Goal: Task Accomplishment & Management: Complete application form

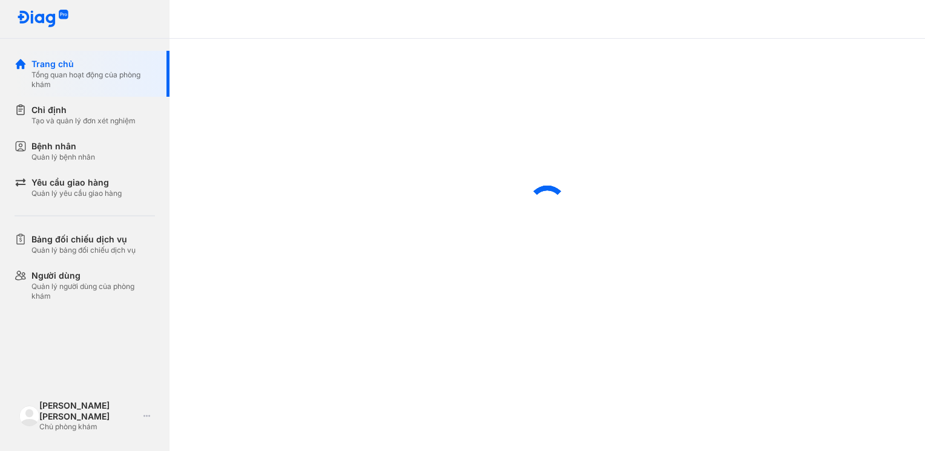
scroll to position [373, 0]
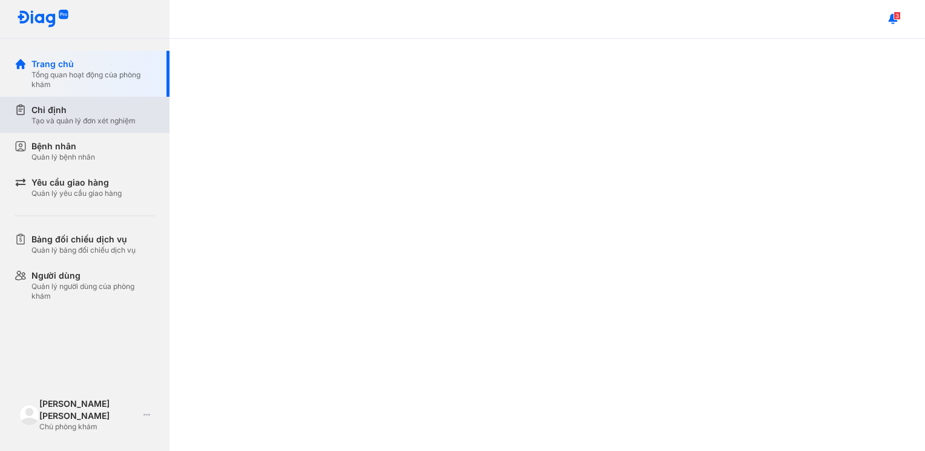
click at [87, 119] on div "Tạo và quản lý đơn xét nghiệm" at bounding box center [83, 121] width 104 height 10
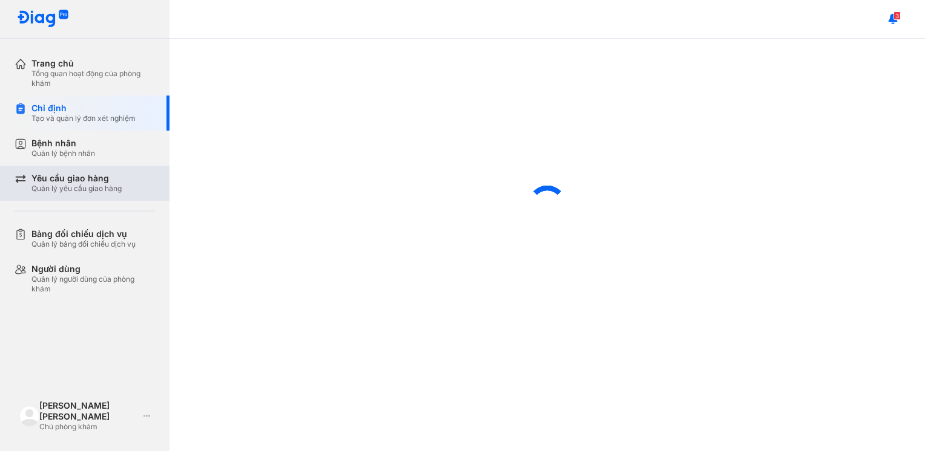
scroll to position [385, 0]
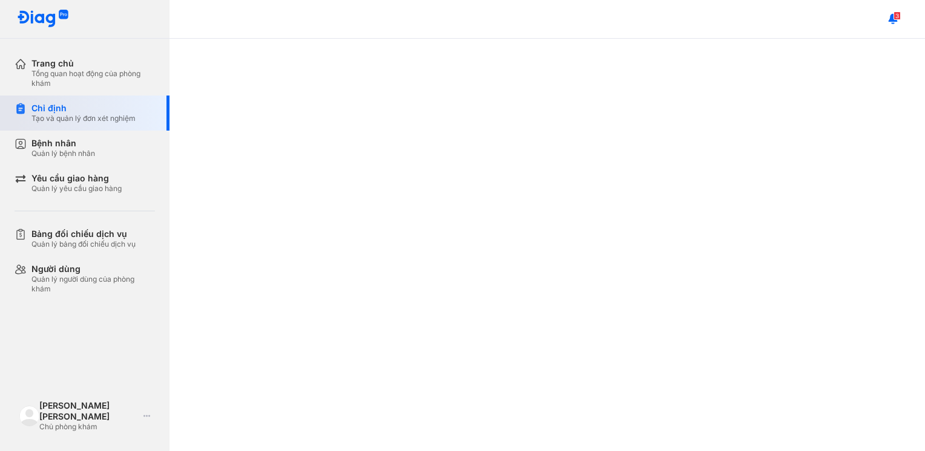
click at [120, 113] on div "Chỉ định" at bounding box center [83, 108] width 104 height 11
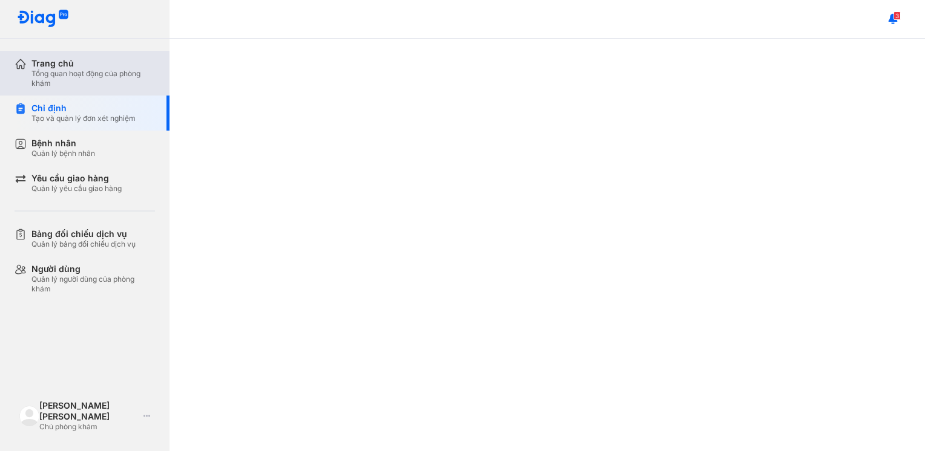
click at [99, 67] on div "Trang chủ" at bounding box center [92, 63] width 123 height 11
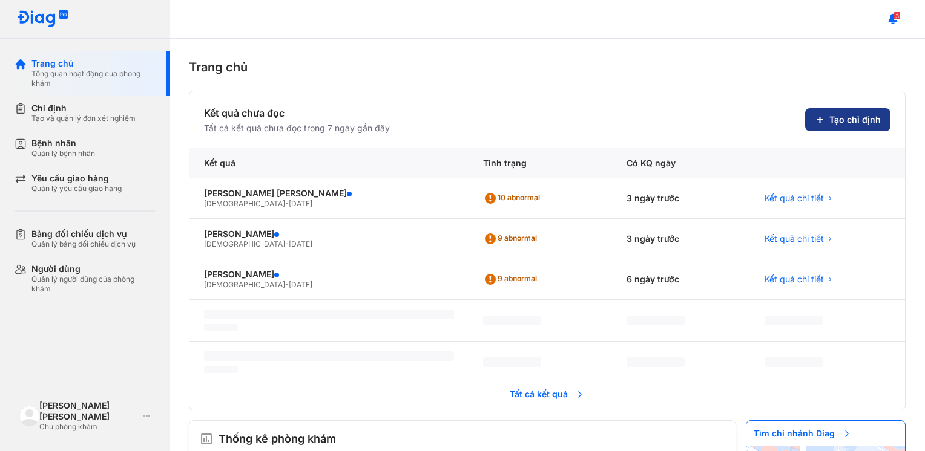
click at [840, 118] on span "Tạo chỉ định" at bounding box center [854, 119] width 51 height 11
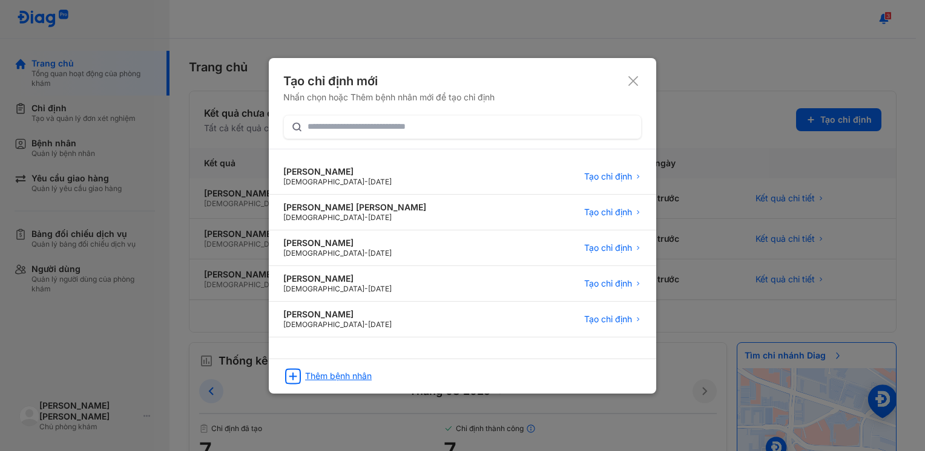
click at [310, 371] on div "Thêm bệnh nhân" at bounding box center [338, 376] width 67 height 11
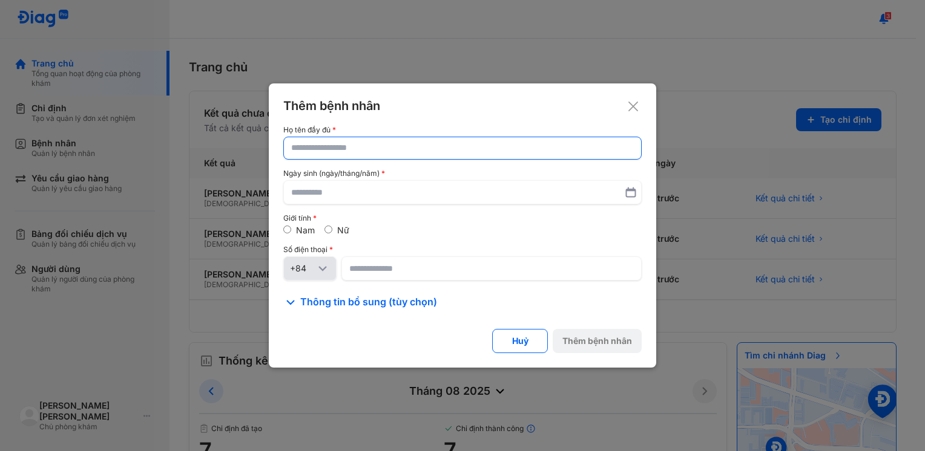
click at [341, 152] on input "text" at bounding box center [462, 148] width 342 height 22
click at [341, 152] on input "text" at bounding box center [462, 148] width 341 height 22
click at [311, 151] on input "text" at bounding box center [462, 148] width 341 height 22
type input "*"
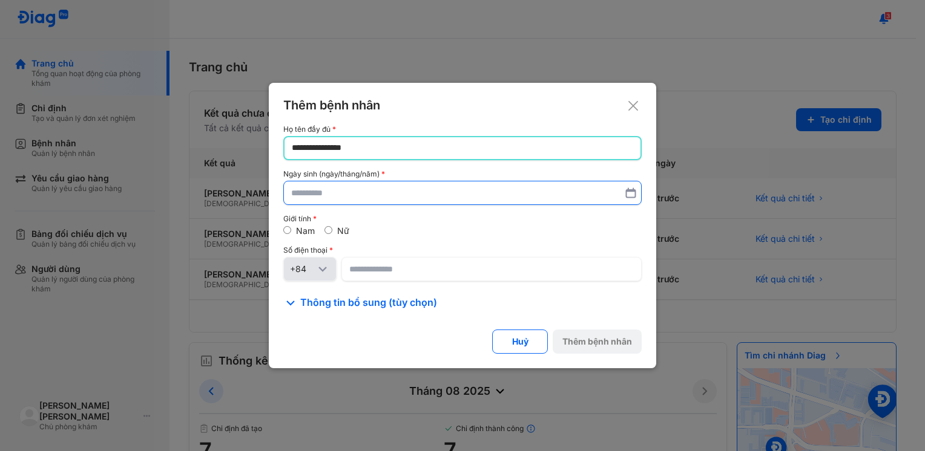
type input "**********"
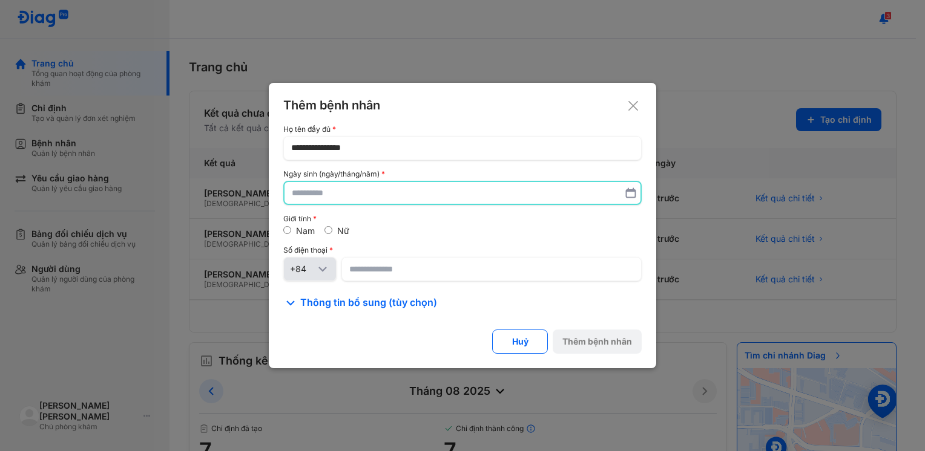
click at [321, 192] on input "text" at bounding box center [462, 193] width 341 height 22
click at [367, 195] on input "text" at bounding box center [462, 193] width 342 height 22
click at [367, 195] on input "text" at bounding box center [462, 193] width 341 height 22
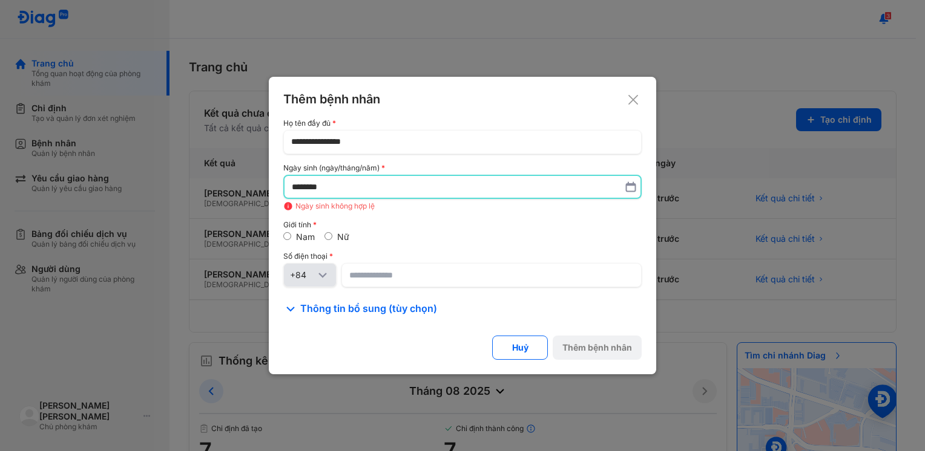
type input "*********"
type textarea "*"
drag, startPoint x: 303, startPoint y: 193, endPoint x: 384, endPoint y: 193, distance: 80.5
click at [384, 193] on input "*********" at bounding box center [462, 187] width 341 height 22
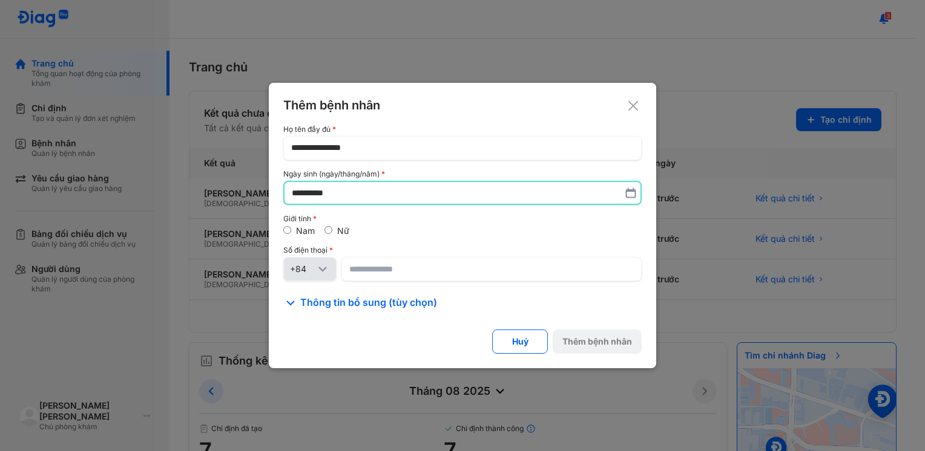
type input "**********"
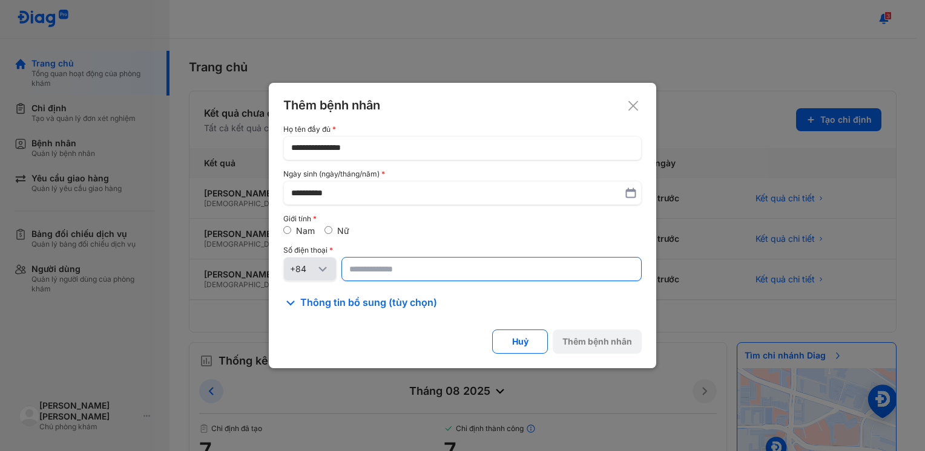
click at [394, 258] on div "Số điện thoại +84" at bounding box center [462, 263] width 358 height 35
click at [394, 258] on input at bounding box center [491, 269] width 284 height 22
click at [394, 259] on input at bounding box center [491, 269] width 283 height 22
click at [361, 275] on input at bounding box center [491, 269] width 283 height 22
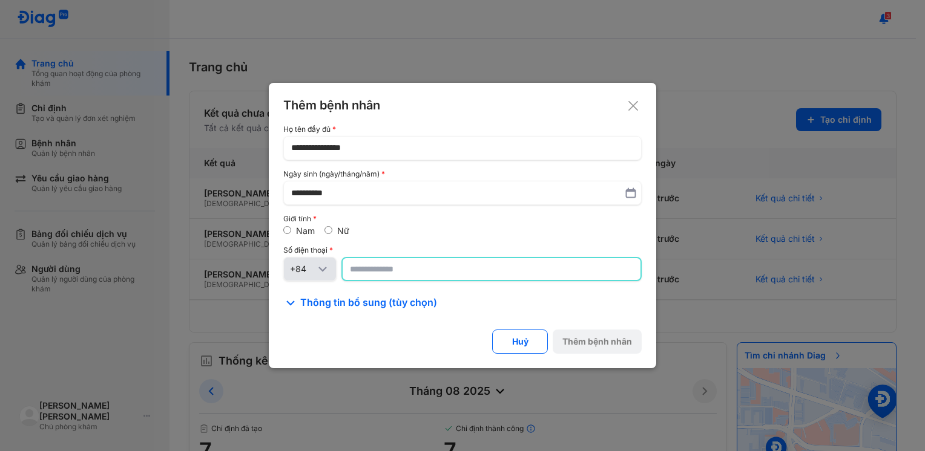
click at [361, 275] on input at bounding box center [491, 269] width 283 height 22
drag, startPoint x: 425, startPoint y: 270, endPoint x: 525, endPoint y: 265, distance: 100.6
click at [434, 270] on input at bounding box center [491, 269] width 283 height 22
click at [525, 265] on input at bounding box center [491, 269] width 283 height 22
drag, startPoint x: 437, startPoint y: 272, endPoint x: 426, endPoint y: 257, distance: 19.1
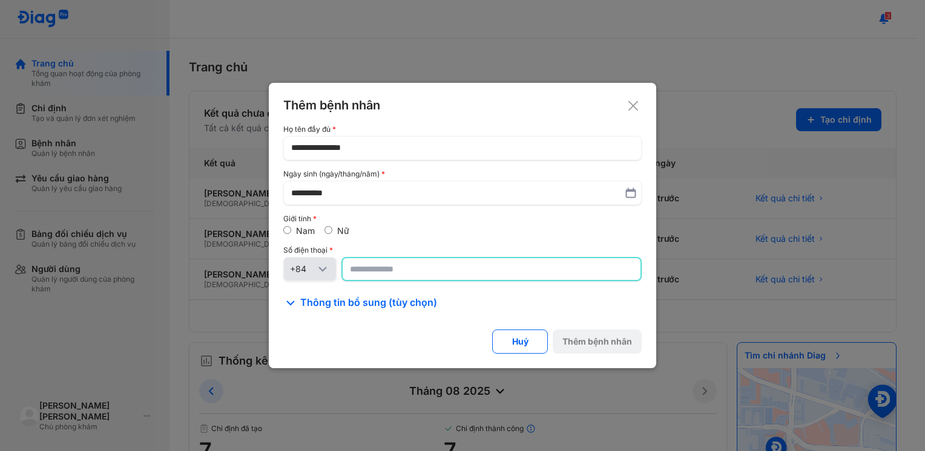
click at [438, 272] on input at bounding box center [491, 269] width 283 height 22
type input "**********"
click at [603, 352] on button "Thêm bệnh nhân" at bounding box center [596, 342] width 89 height 24
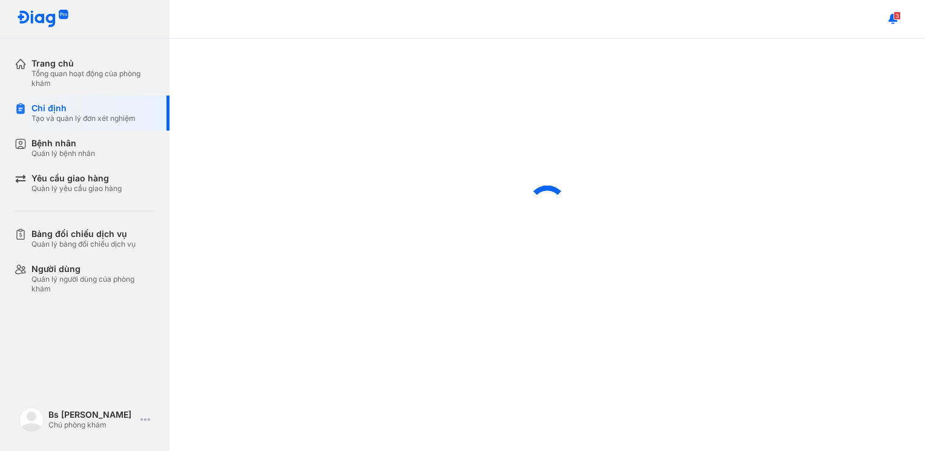
scroll to position [385, 0]
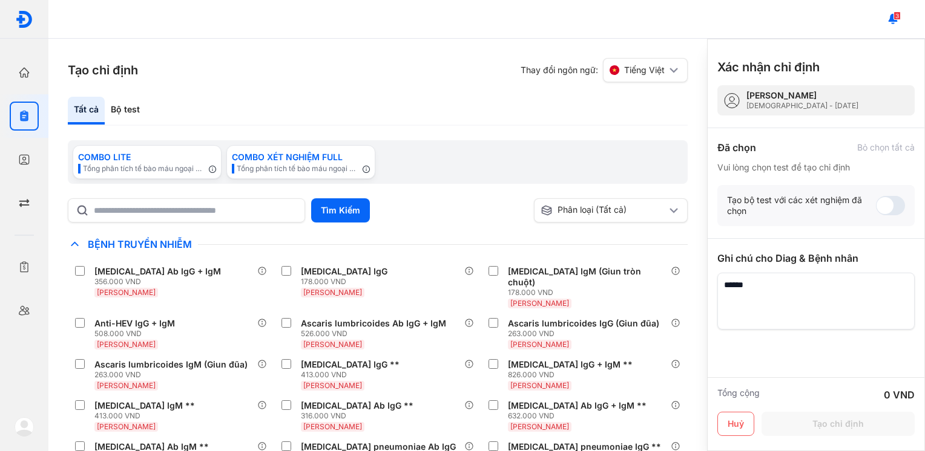
click at [248, 118] on div "Tất cả Bộ test" at bounding box center [378, 111] width 620 height 29
click at [126, 117] on div "Bộ test" at bounding box center [125, 111] width 41 height 28
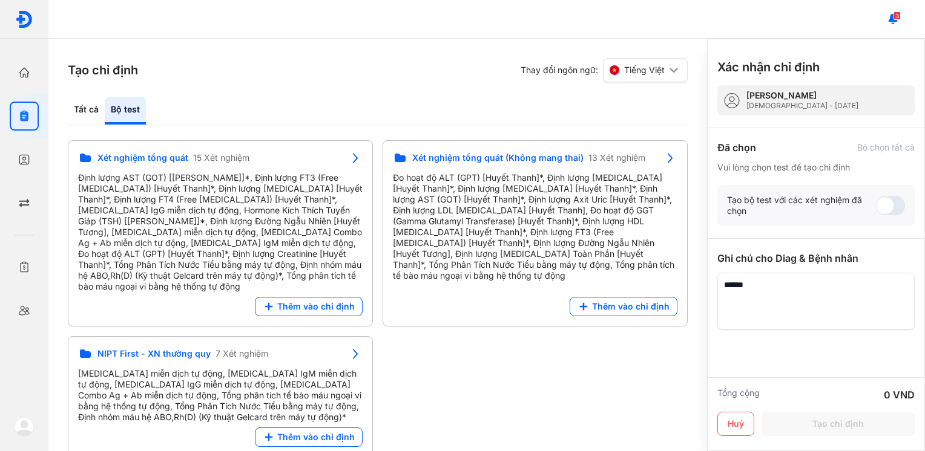
click at [126, 117] on div "Bộ test" at bounding box center [125, 111] width 41 height 28
click at [87, 102] on div "Tất cả" at bounding box center [86, 111] width 37 height 28
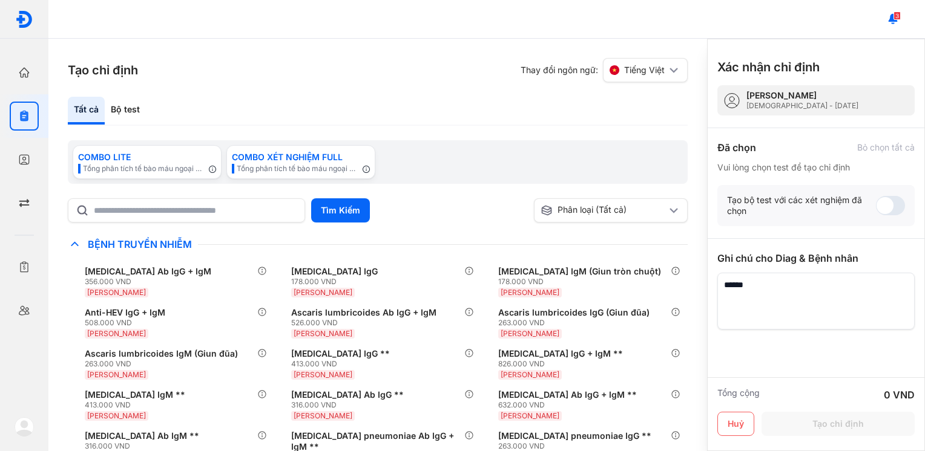
click at [87, 101] on div "Tất cả" at bounding box center [86, 111] width 37 height 28
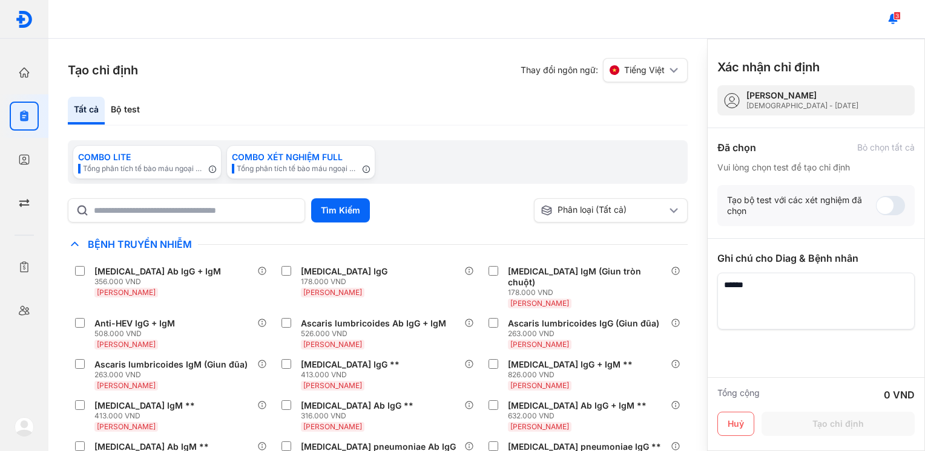
click at [87, 101] on div "Tất cả" at bounding box center [86, 111] width 37 height 28
click at [171, 205] on input "text" at bounding box center [195, 211] width 202 height 22
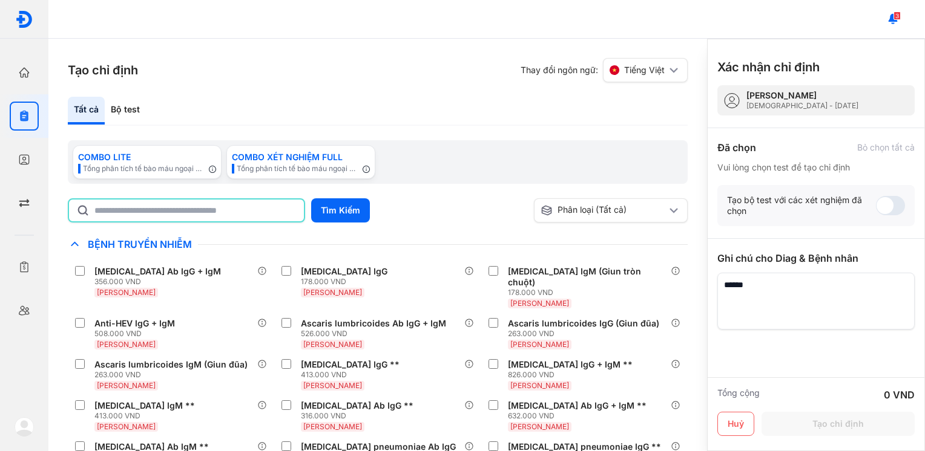
click at [171, 205] on input "text" at bounding box center [195, 211] width 202 height 22
type input "****"
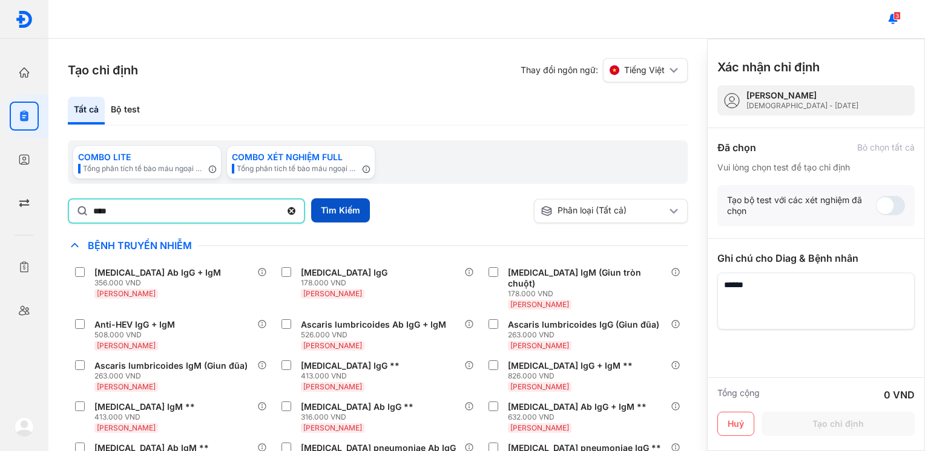
click at [361, 203] on button "Tìm Kiếm" at bounding box center [340, 210] width 59 height 24
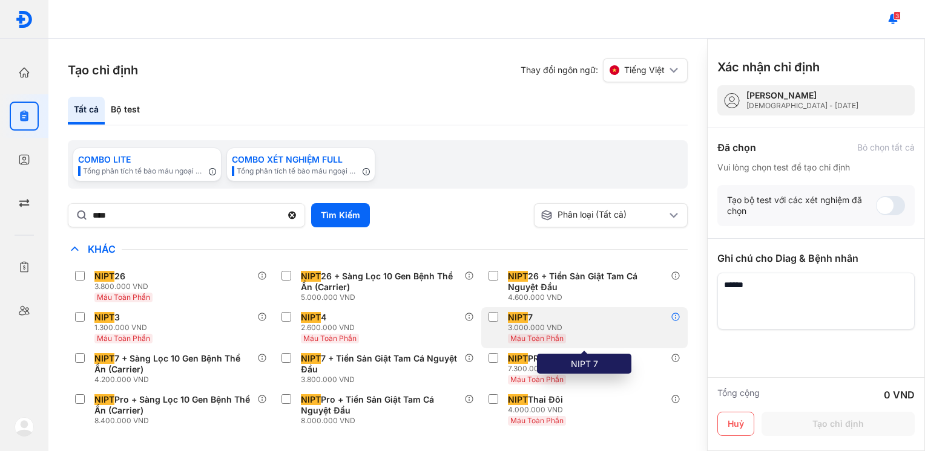
click at [673, 319] on icon at bounding box center [675, 317] width 10 height 10
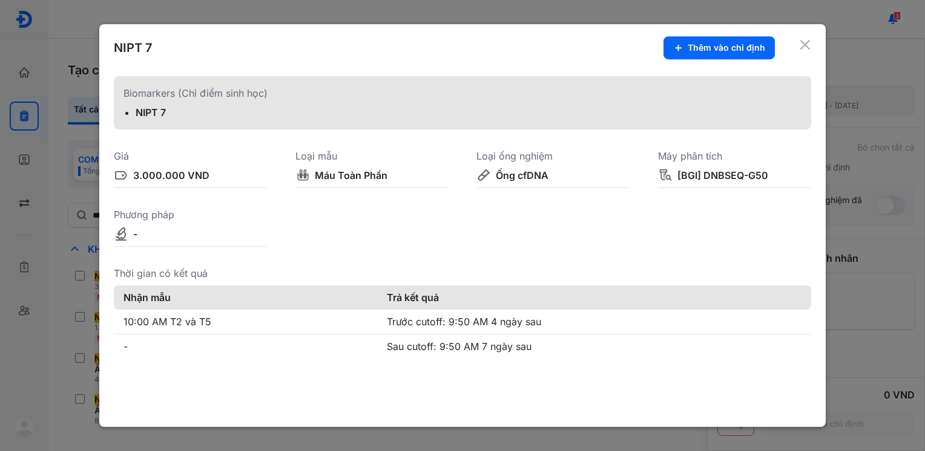
click at [807, 44] on icon at bounding box center [805, 45] width 12 height 12
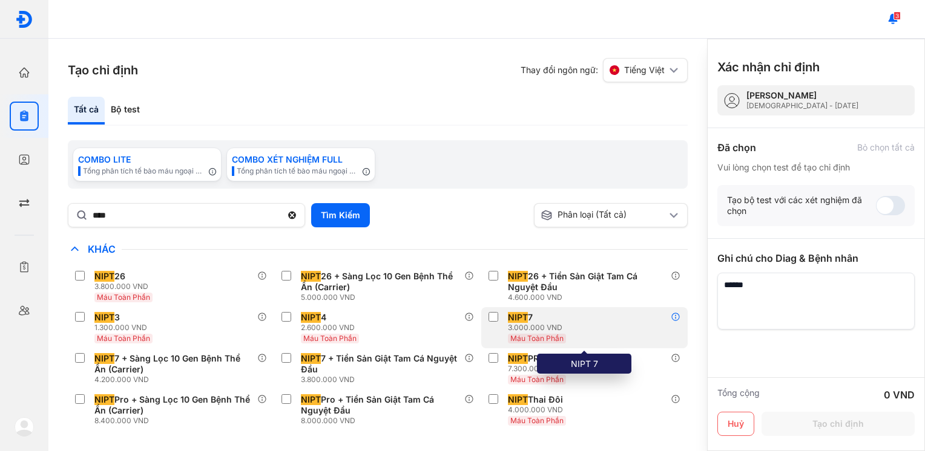
click at [678, 316] on icon at bounding box center [675, 317] width 10 height 10
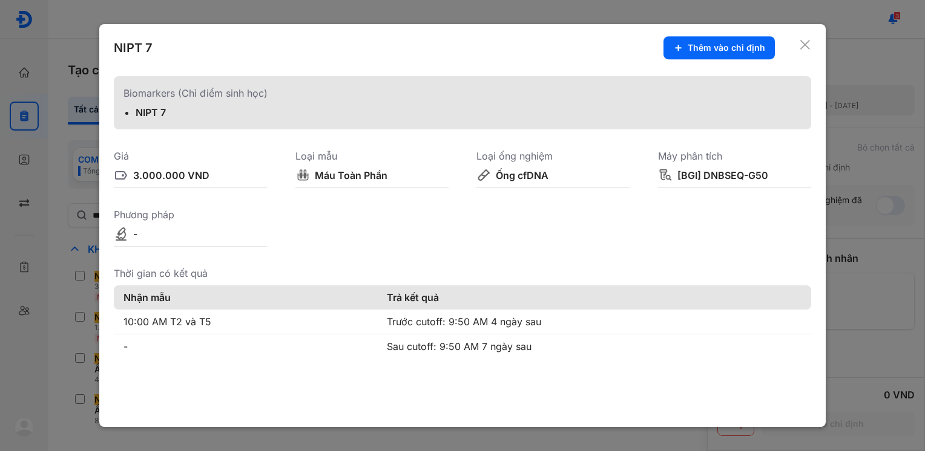
click at [811, 45] on div "NIPT 7 Thêm vào chỉ định Biomarkers (Chỉ điểm sinh học) NIPT 7 Giá 3.000.000 VN…" at bounding box center [462, 225] width 726 height 403
click at [807, 43] on icon at bounding box center [805, 45] width 12 height 12
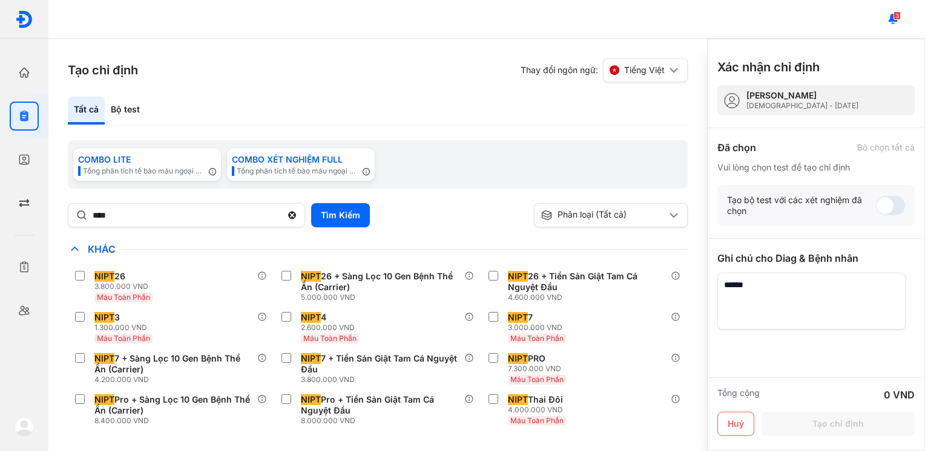
click at [806, 316] on textarea at bounding box center [811, 301] width 188 height 57
click at [214, 174] on span "info-circle" at bounding box center [212, 170] width 7 height 10
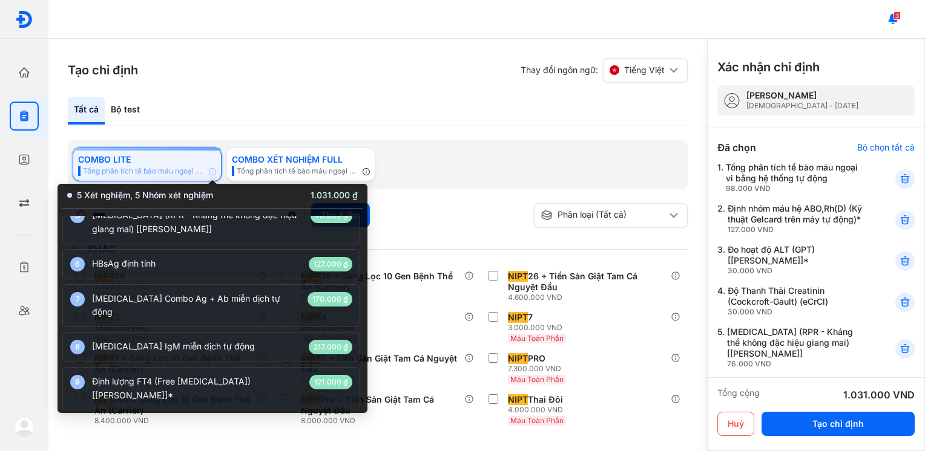
scroll to position [189, 0]
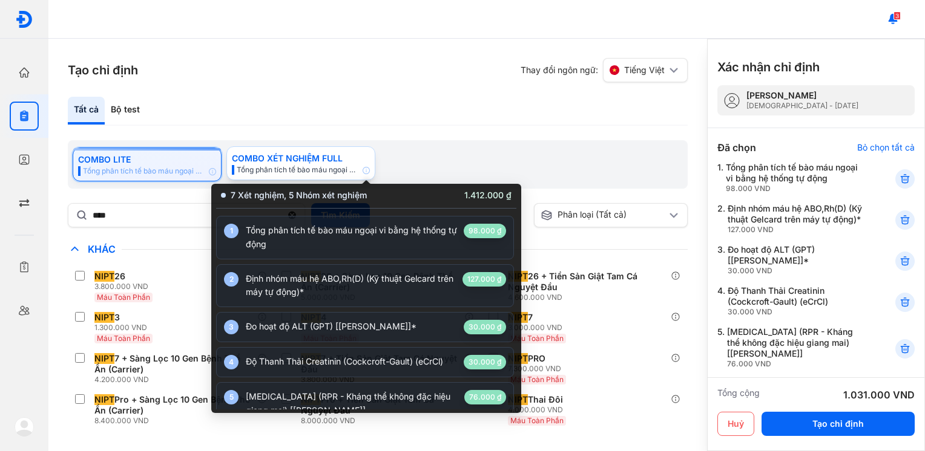
click at [365, 171] on icon "info-circle" at bounding box center [365, 170] width 7 height 7
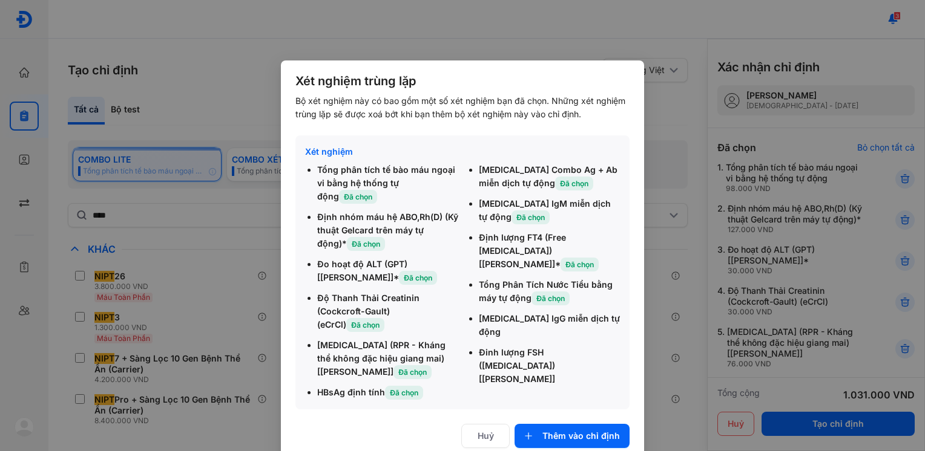
scroll to position [10, 0]
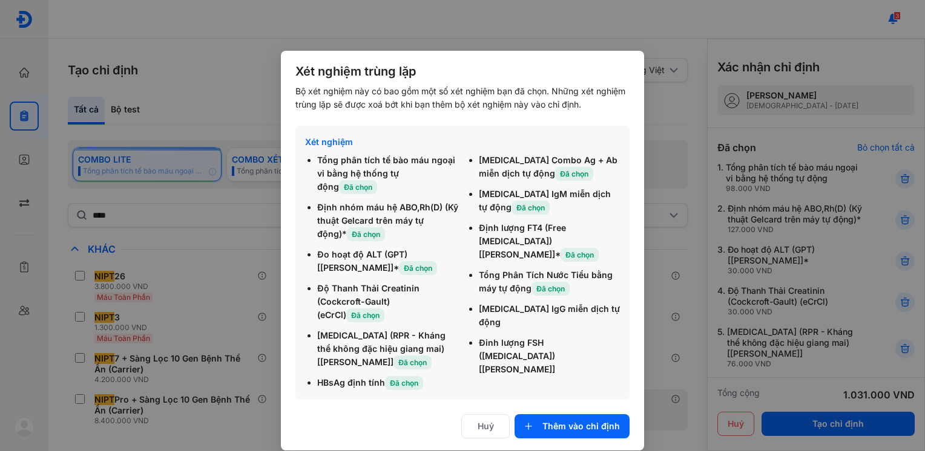
drag, startPoint x: 487, startPoint y: 413, endPoint x: 494, endPoint y: 407, distance: 9.0
click at [486, 420] on span "Huỷ" at bounding box center [485, 426] width 16 height 13
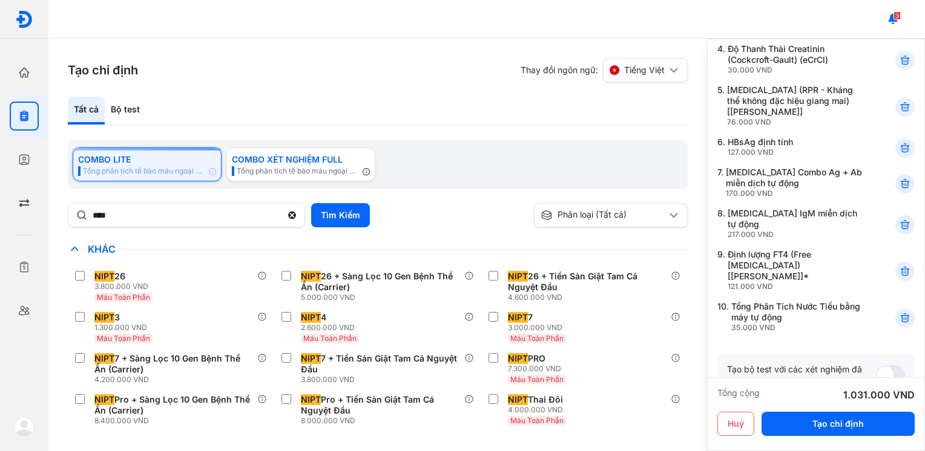
scroll to position [231, 0]
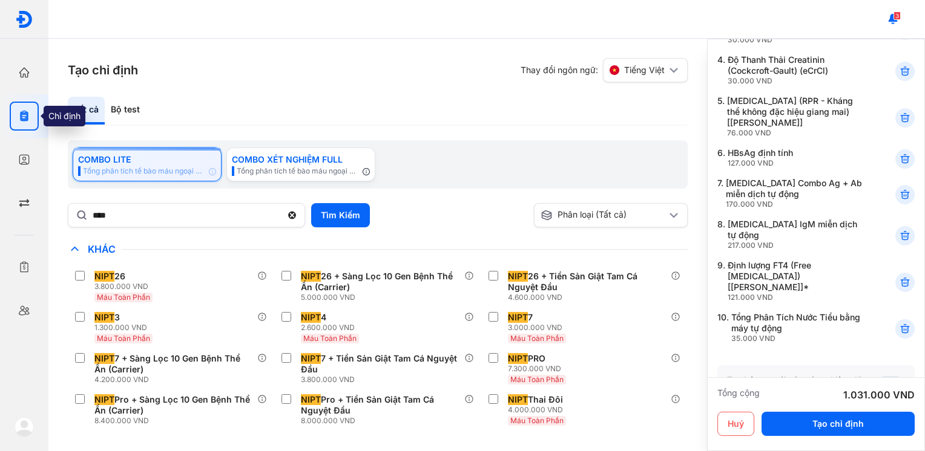
click at [31, 123] on div at bounding box center [24, 116] width 29 height 29
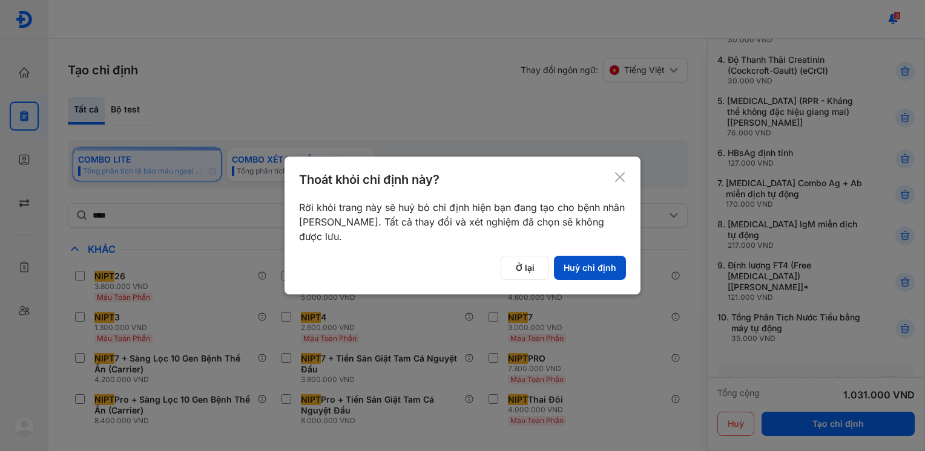
click at [596, 270] on button "Huỷ chỉ định" at bounding box center [590, 268] width 72 height 24
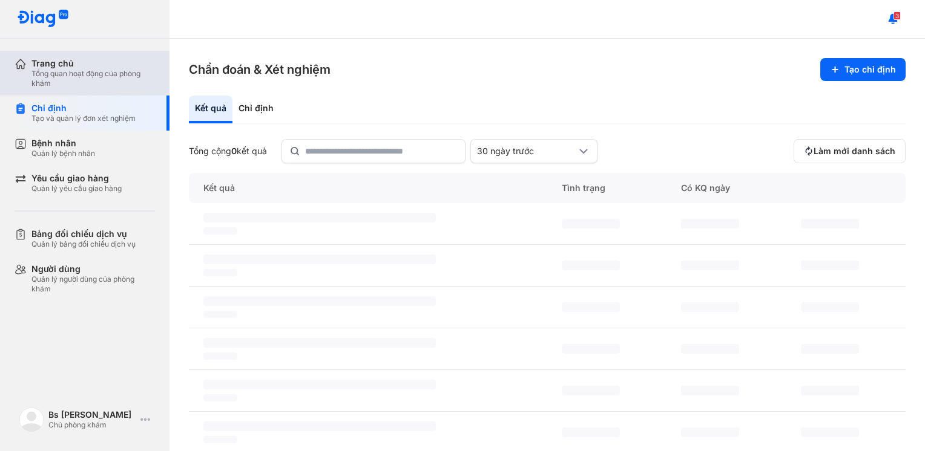
click at [49, 79] on div "Tổng quan hoạt động của phòng khám" at bounding box center [92, 78] width 123 height 19
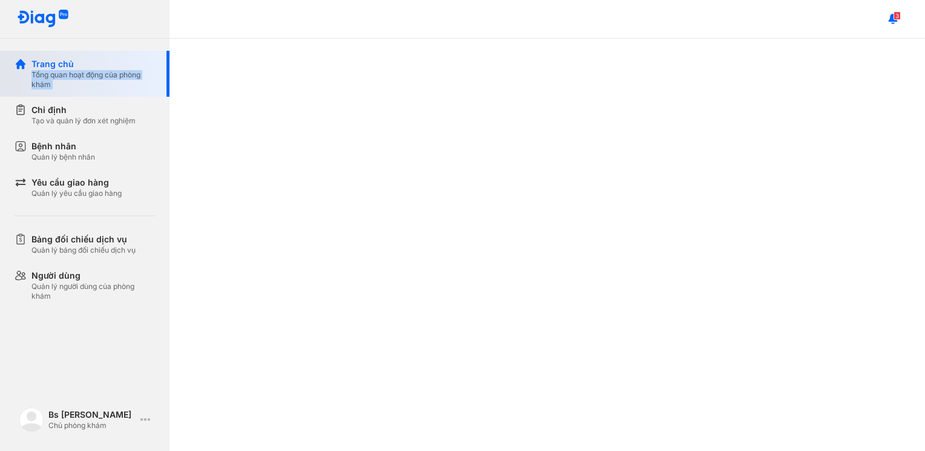
type textarea "**********"
click at [49, 79] on div "Tổng quan hoạt động của phòng khám" at bounding box center [92, 79] width 123 height 19
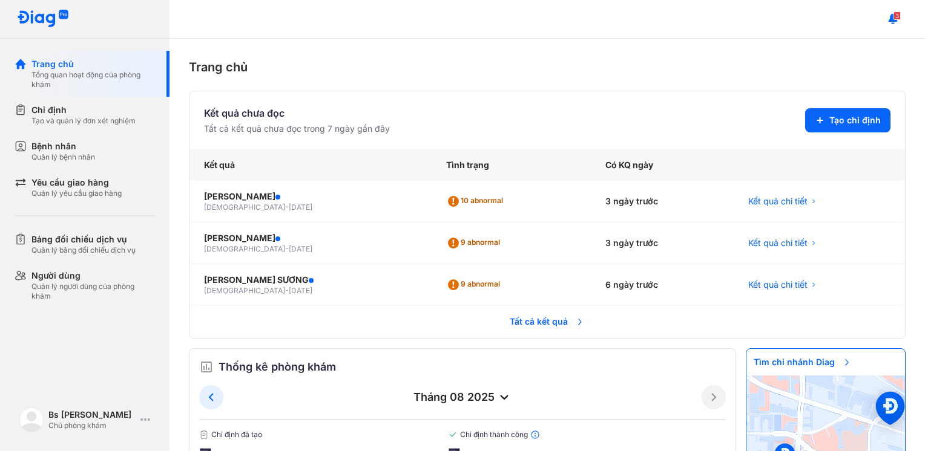
click at [329, 66] on div "Trang chủ" at bounding box center [547, 67] width 716 height 18
click at [211, 227] on div "LÊ KIM NGÂN female - 10/05/1991" at bounding box center [310, 244] width 242 height 42
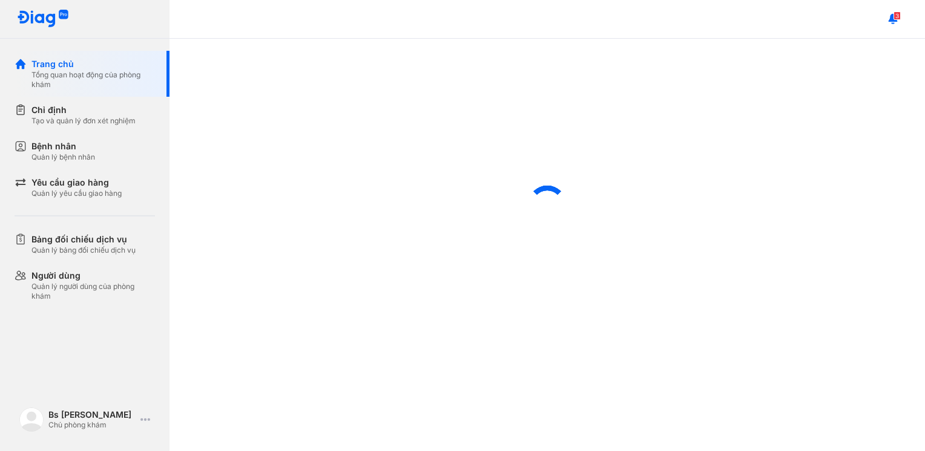
scroll to position [373, 0]
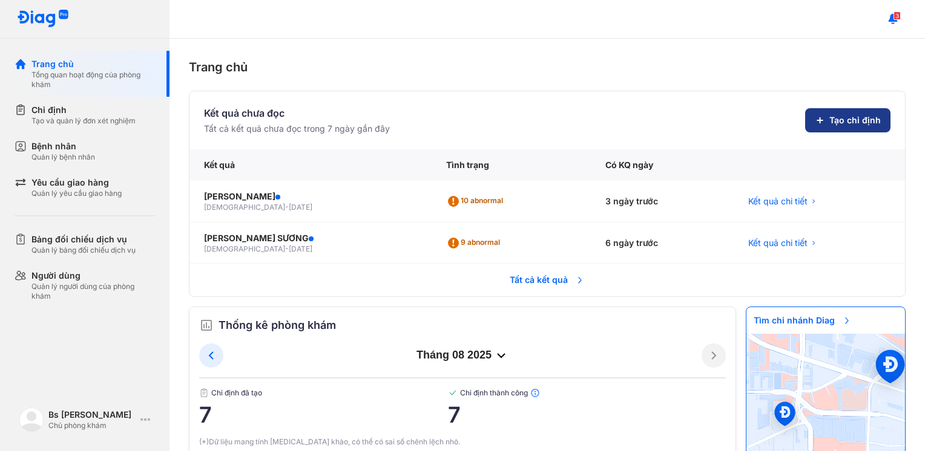
click at [848, 127] on button "Tạo chỉ định" at bounding box center [847, 120] width 85 height 24
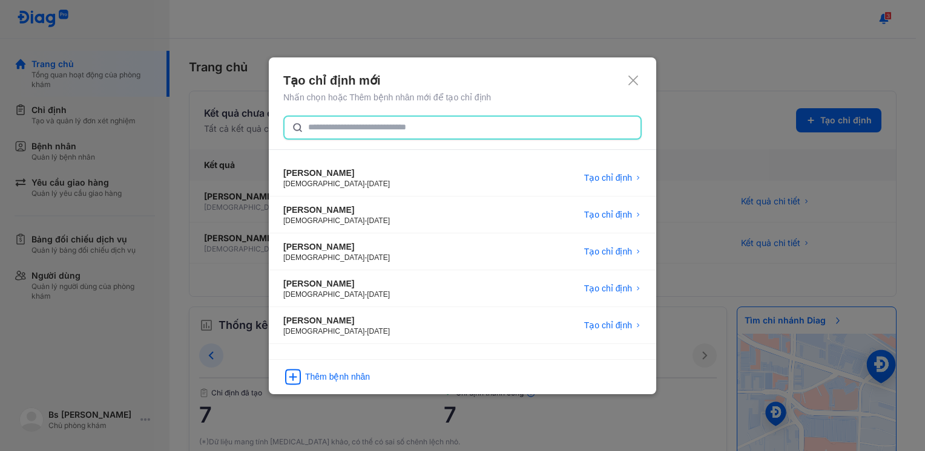
click at [307, 136] on div at bounding box center [462, 128] width 358 height 24
click at [308, 136] on input "text" at bounding box center [470, 128] width 325 height 22
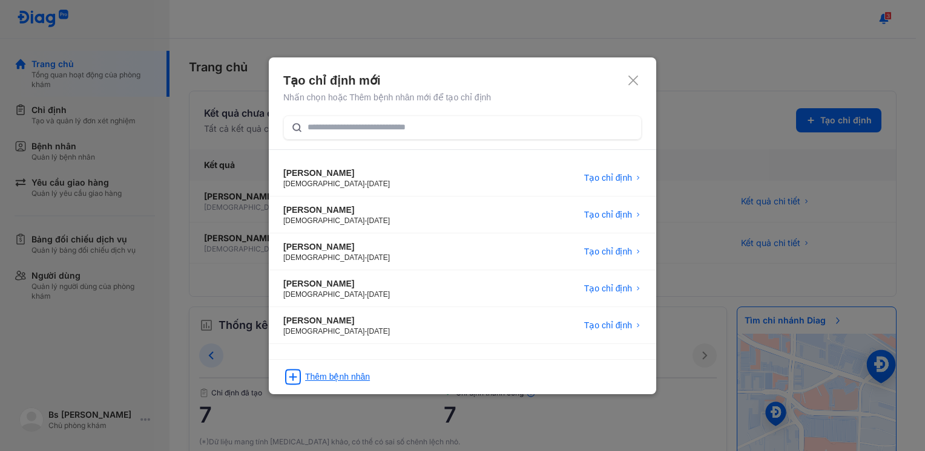
click at [349, 381] on div "Thêm bệnh nhân" at bounding box center [337, 377] width 65 height 12
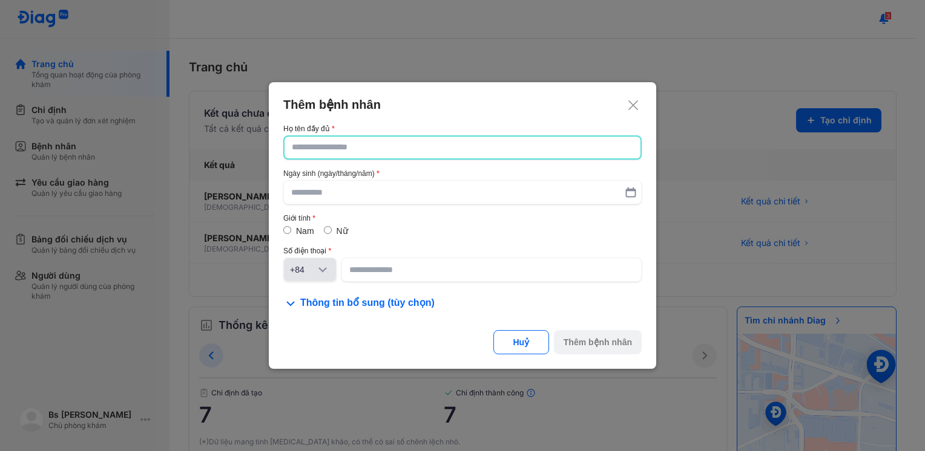
click at [370, 142] on input "text" at bounding box center [462, 148] width 341 height 22
type textarea "**********"
click at [353, 113] on div "Thêm bệnh nhân Họ tên đầy đủ Ngày sinh (ngày/tháng/năm) Giới tính Nam Nữ Số điệ…" at bounding box center [462, 226] width 387 height 288
drag, startPoint x: 353, startPoint y: 113, endPoint x: 336, endPoint y: 149, distance: 40.6
click at [336, 149] on input "text" at bounding box center [462, 148] width 341 height 22
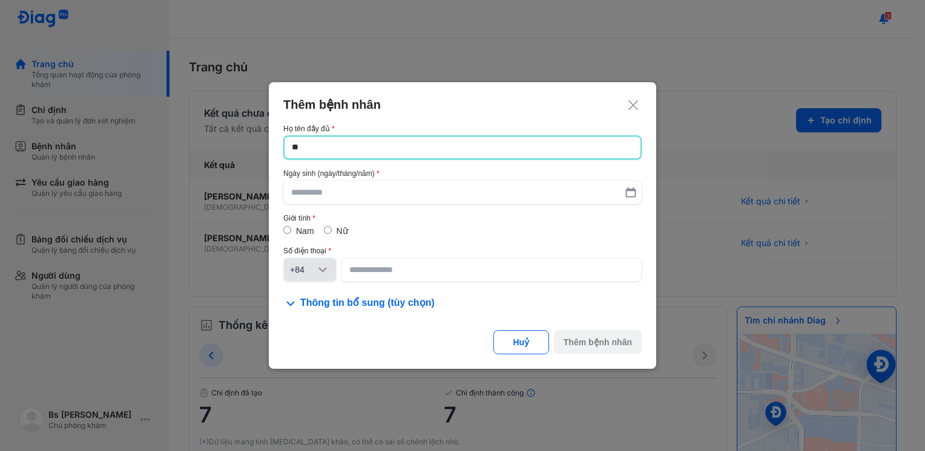
type input "*"
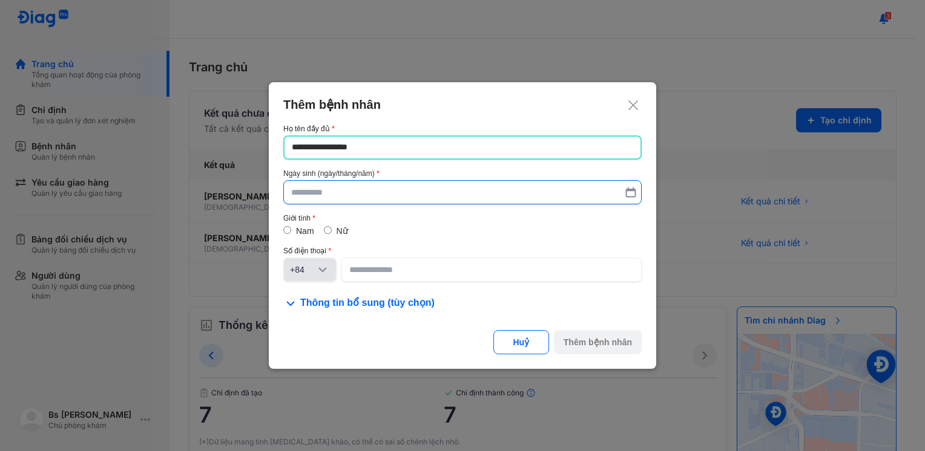
type input "**********"
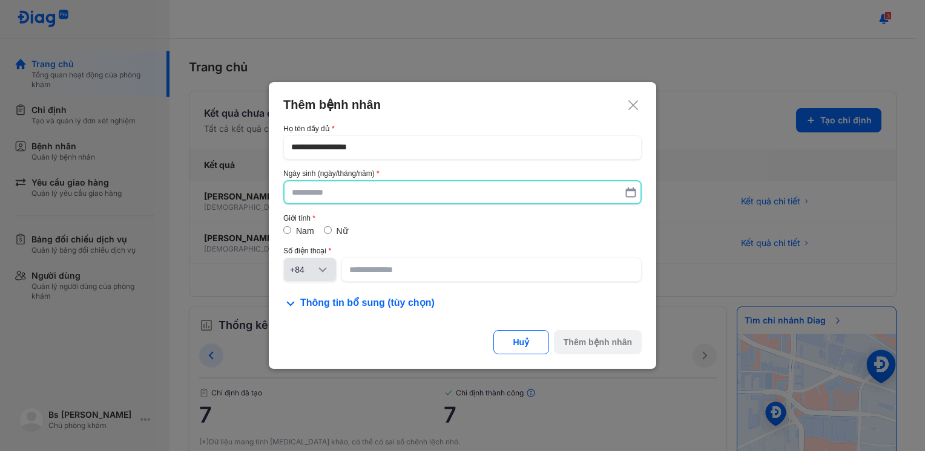
click at [378, 190] on input "text" at bounding box center [462, 193] width 341 height 22
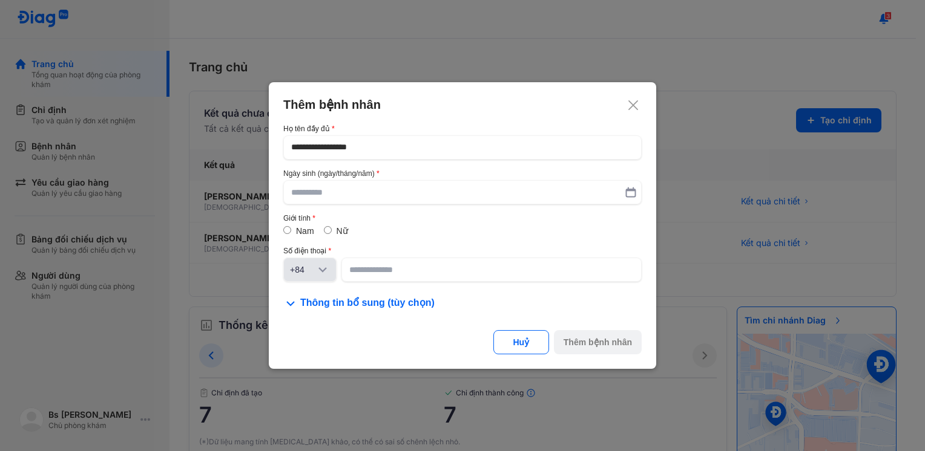
click at [336, 229] on label "Nữ" at bounding box center [341, 231] width 11 height 10
drag, startPoint x: 336, startPoint y: 229, endPoint x: 365, endPoint y: 272, distance: 52.7
click at [365, 272] on input at bounding box center [491, 270] width 284 height 22
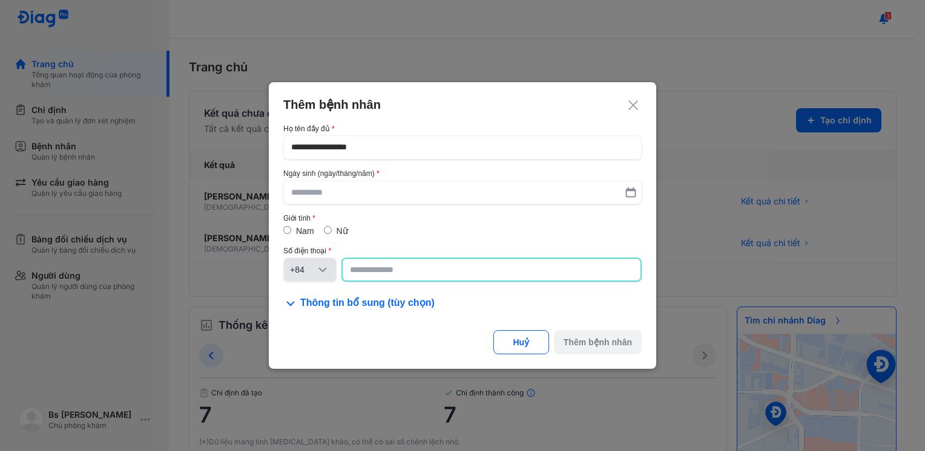
click at [365, 272] on input at bounding box center [491, 270] width 283 height 22
click at [335, 194] on input "text" at bounding box center [462, 192] width 342 height 22
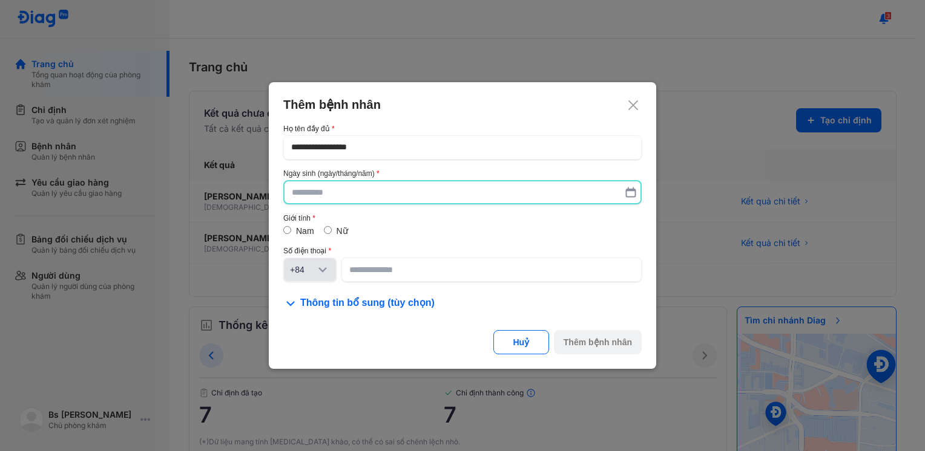
click at [335, 194] on input "text" at bounding box center [462, 193] width 341 height 22
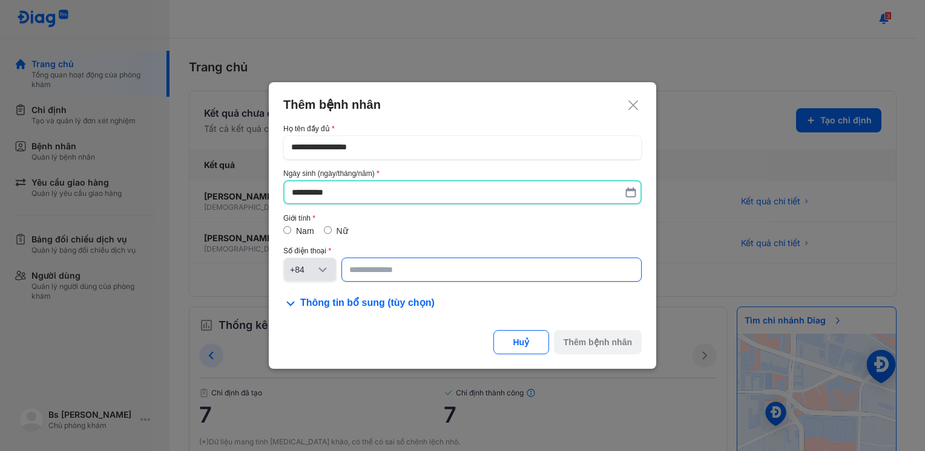
type input "**********"
click at [419, 266] on input at bounding box center [491, 271] width 284 height 22
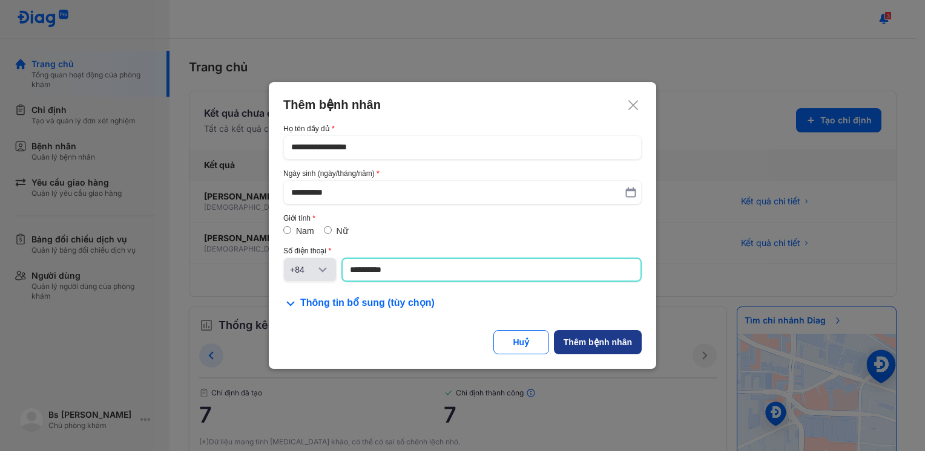
type input "**********"
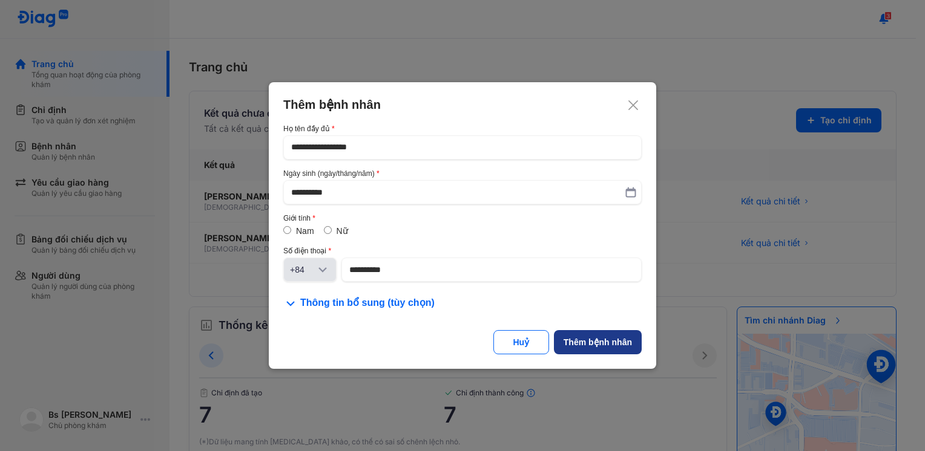
click at [624, 349] on button "Thêm bệnh nhân" at bounding box center [598, 342] width 88 height 24
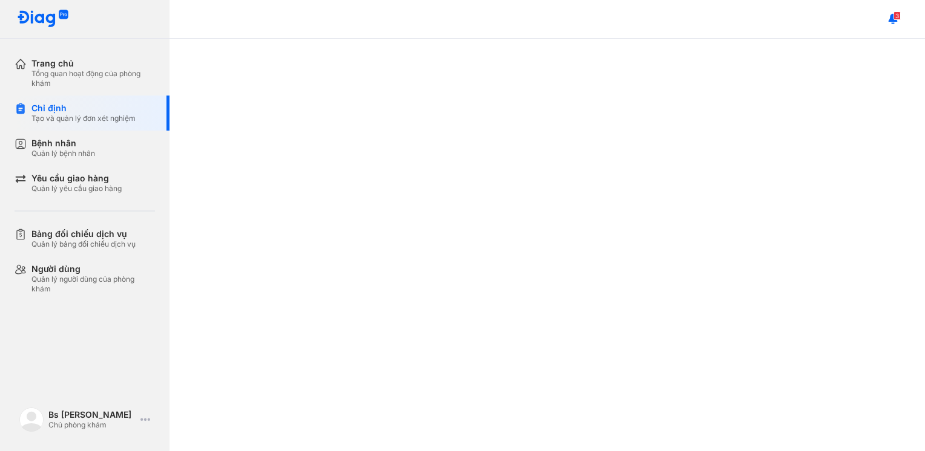
scroll to position [385, 0]
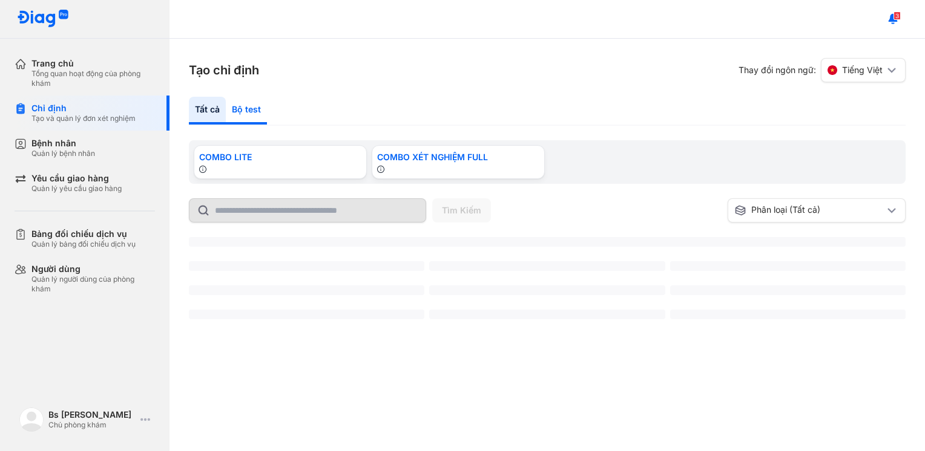
click at [249, 111] on div "Bộ test" at bounding box center [246, 111] width 41 height 28
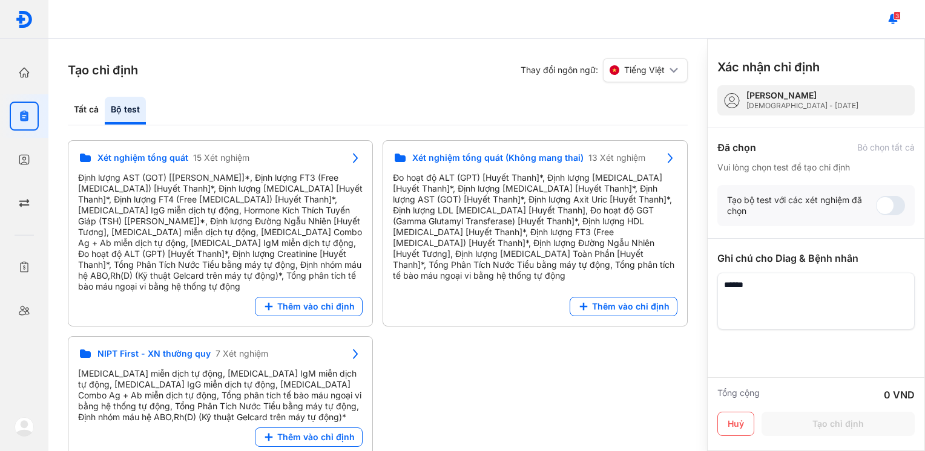
click at [146, 111] on div "Bộ test" at bounding box center [125, 111] width 41 height 28
click at [249, 111] on div "Tất cả Bộ test" at bounding box center [378, 111] width 620 height 29
click at [108, 113] on div "Bộ test" at bounding box center [125, 111] width 41 height 28
click at [87, 111] on div "Tất cả" at bounding box center [86, 111] width 37 height 28
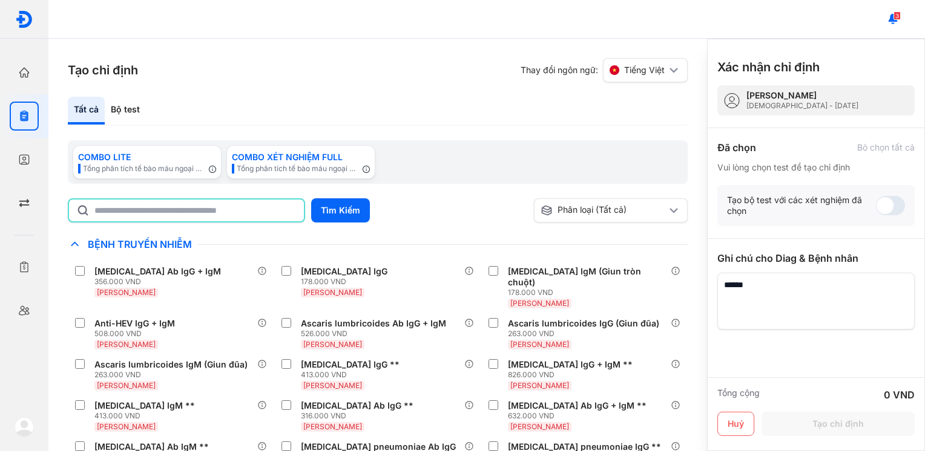
click at [139, 209] on input "text" at bounding box center [195, 211] width 202 height 22
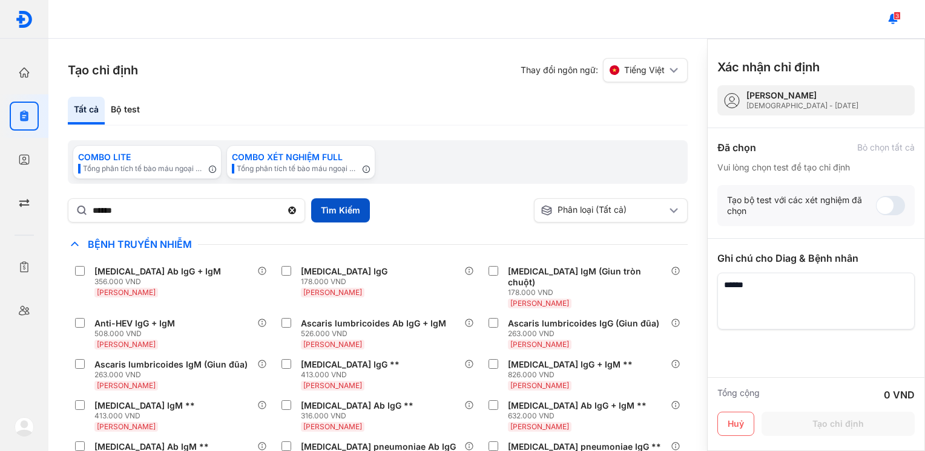
click at [341, 214] on button "Tìm Kiếm" at bounding box center [340, 210] width 59 height 24
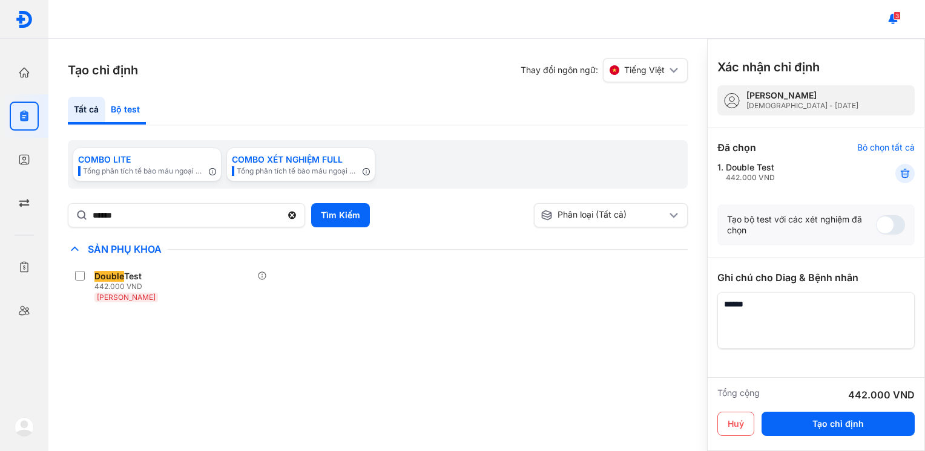
click at [124, 105] on div "Bộ test" at bounding box center [125, 111] width 41 height 28
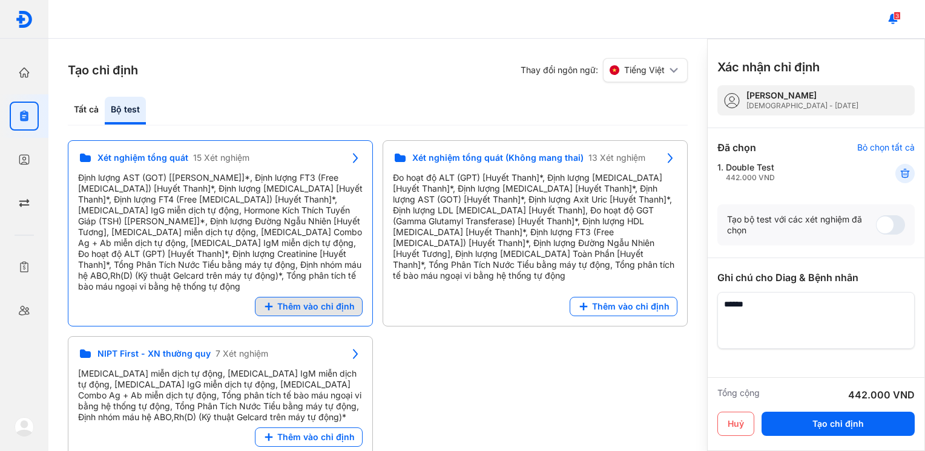
click at [303, 301] on span "Thêm vào chỉ định" at bounding box center [315, 306] width 77 height 11
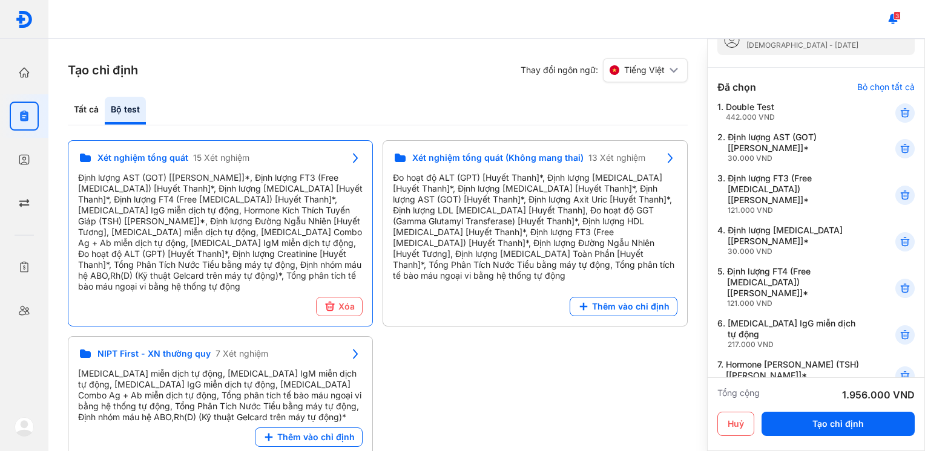
scroll to position [0, 0]
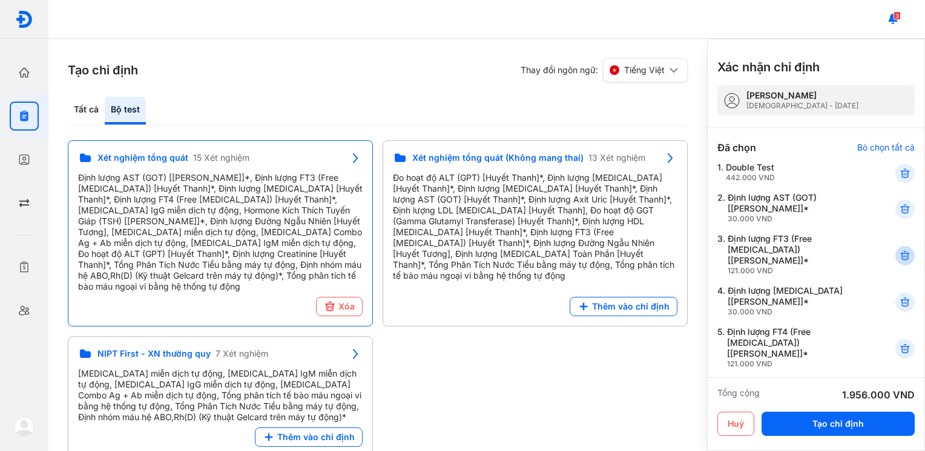
click at [898, 256] on icon at bounding box center [904, 256] width 12 height 12
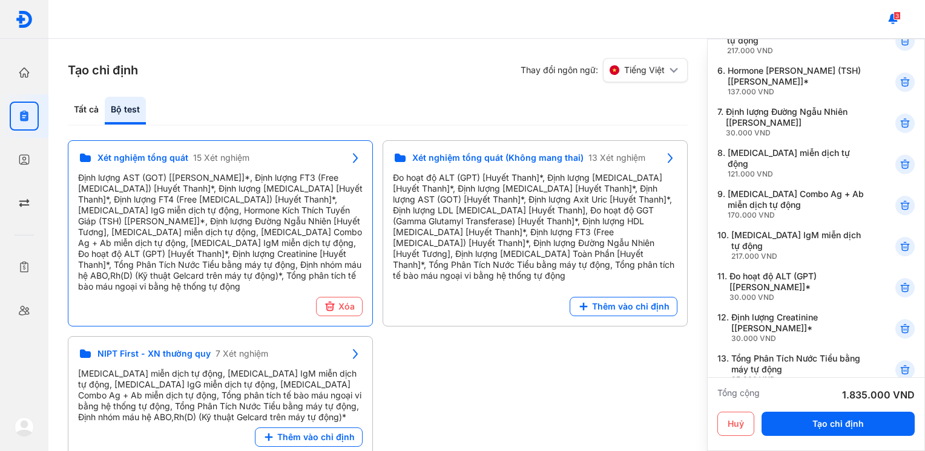
scroll to position [586, 0]
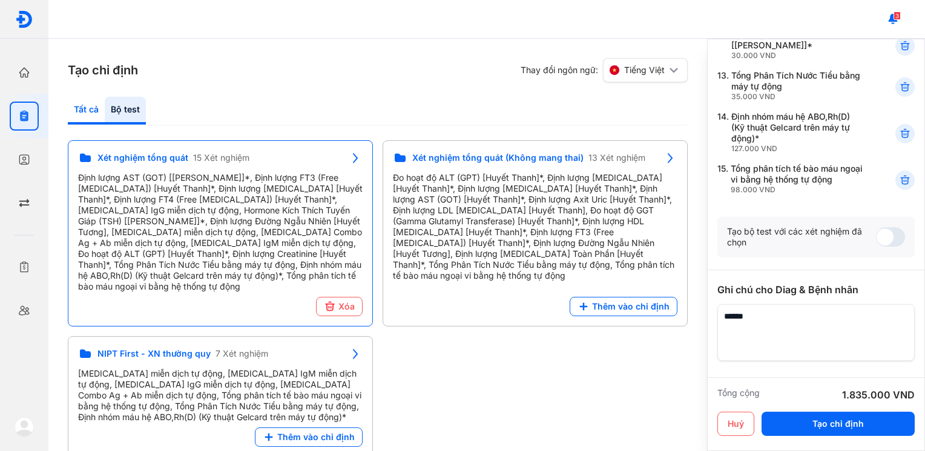
click at [90, 113] on div "Tất cả" at bounding box center [86, 111] width 37 height 28
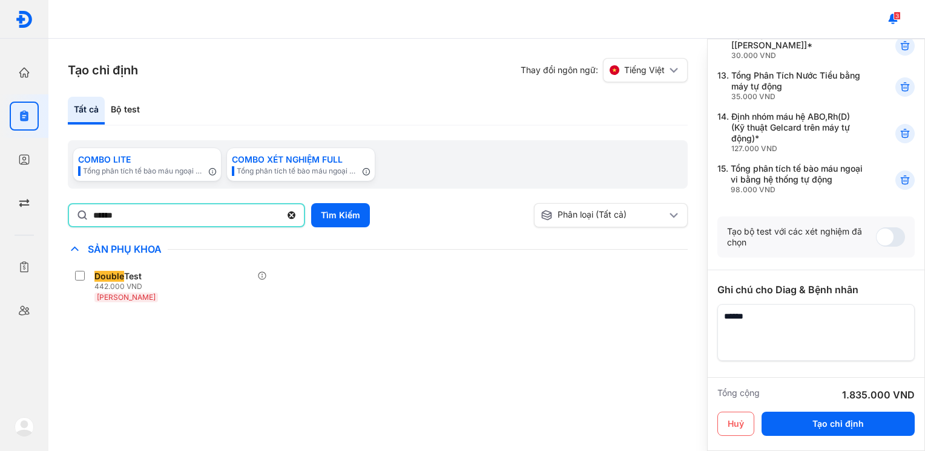
click at [128, 215] on input "******" at bounding box center [187, 216] width 188 height 22
drag, startPoint x: 130, startPoint y: 215, endPoint x: 12, endPoint y: 229, distance: 118.7
click at [12, 229] on div "Trang chủ Tổng quan hoạt động của phòng khám Chỉ định Tạo và quản lý đơn xét ng…" at bounding box center [462, 225] width 925 height 451
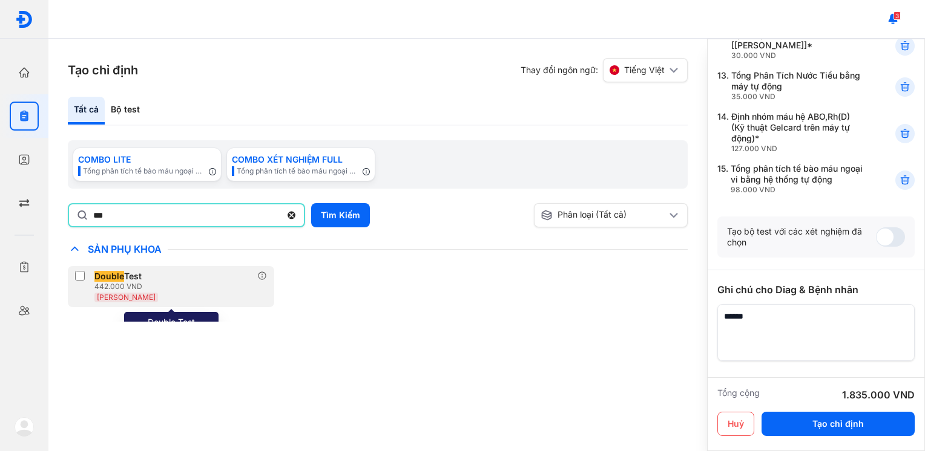
type input "*****"
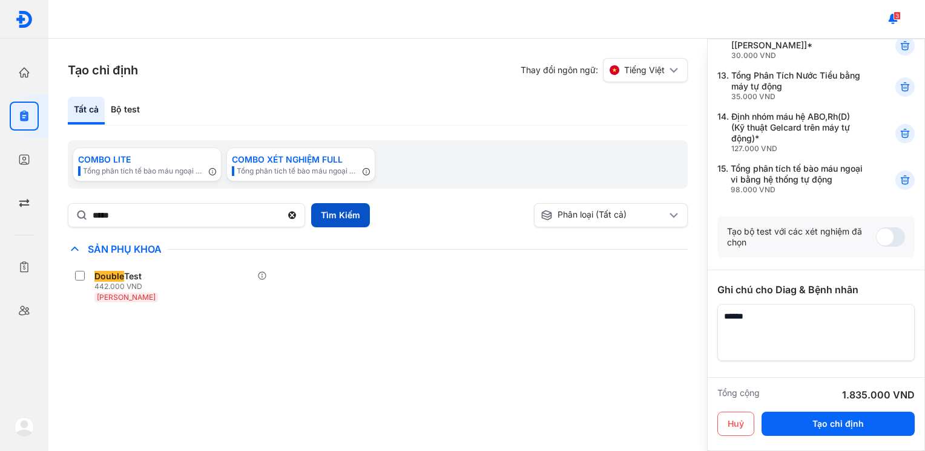
click at [330, 213] on button "Tìm Kiếm" at bounding box center [340, 215] width 59 height 24
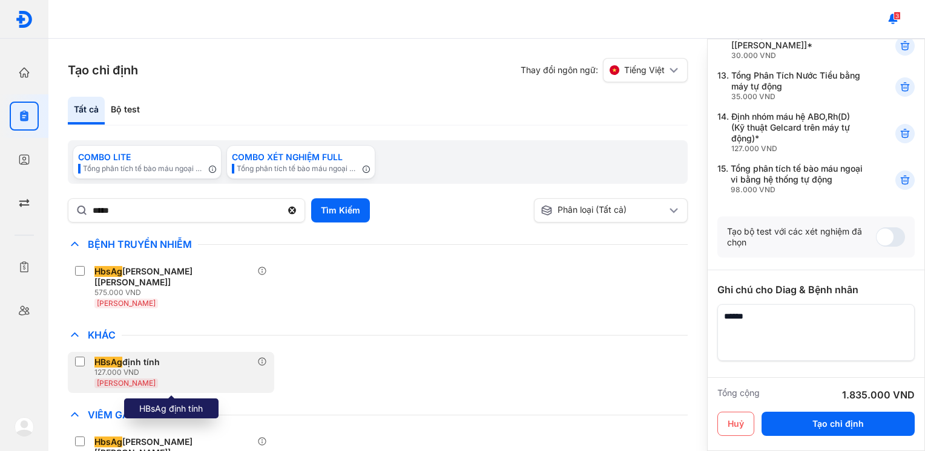
click at [88, 357] on label at bounding box center [82, 363] width 15 height 12
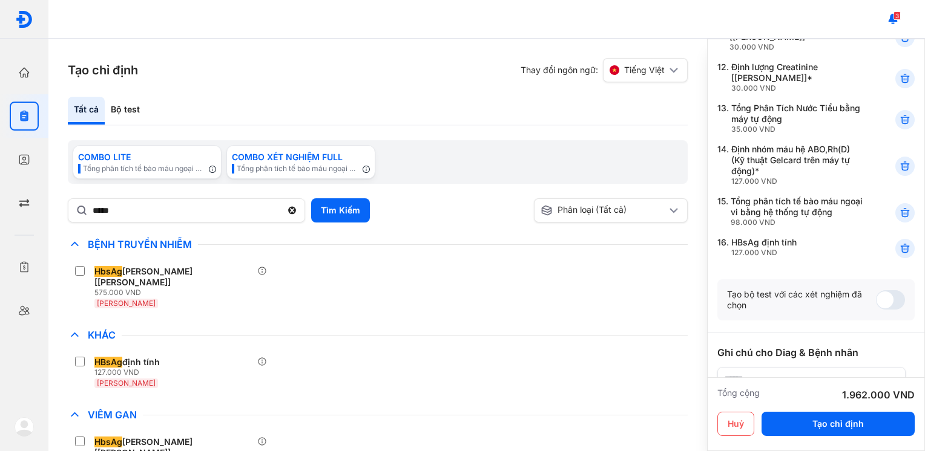
scroll to position [544, 0]
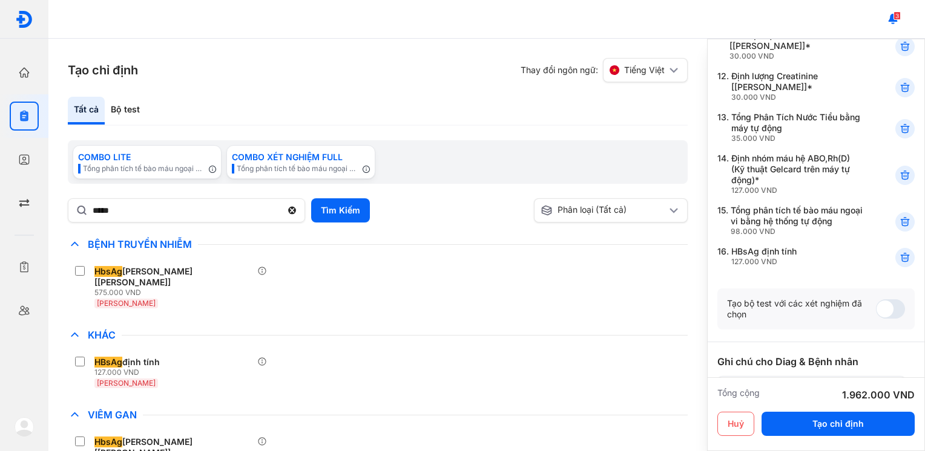
click at [817, 376] on textarea at bounding box center [811, 404] width 188 height 57
type textarea "*"
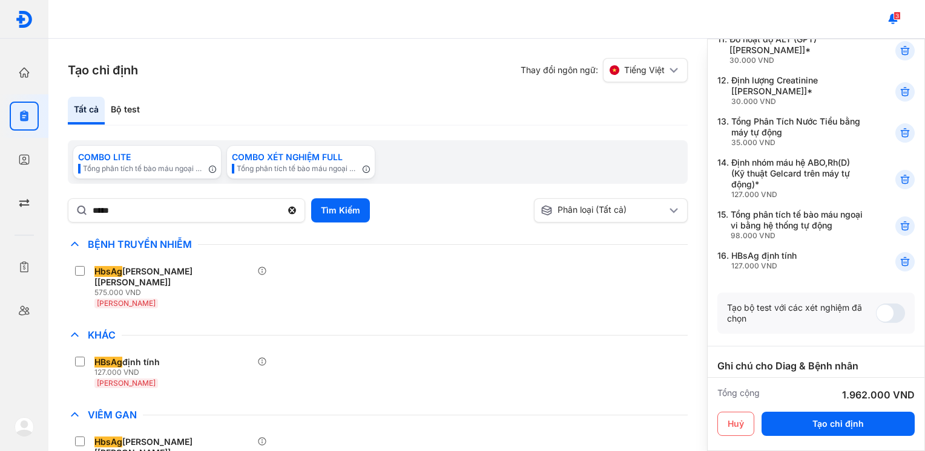
scroll to position [616, 0]
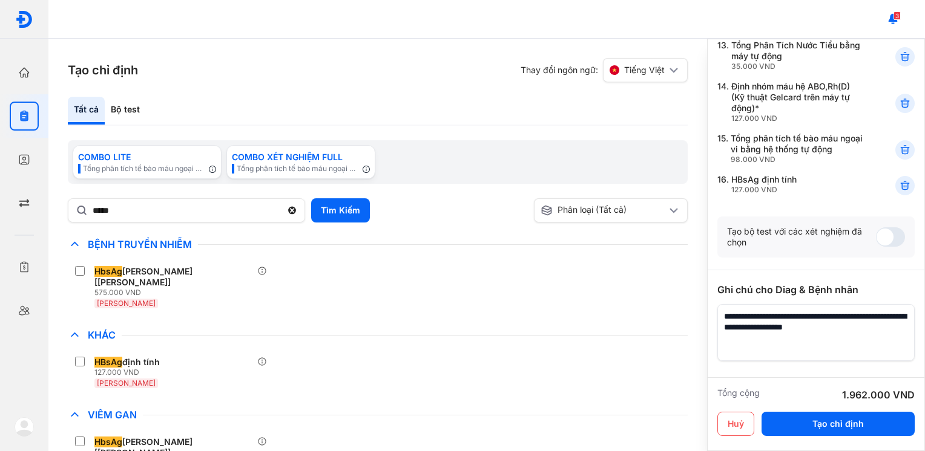
type textarea "**********"
click at [840, 429] on button "Tạo chỉ định" at bounding box center [837, 424] width 153 height 24
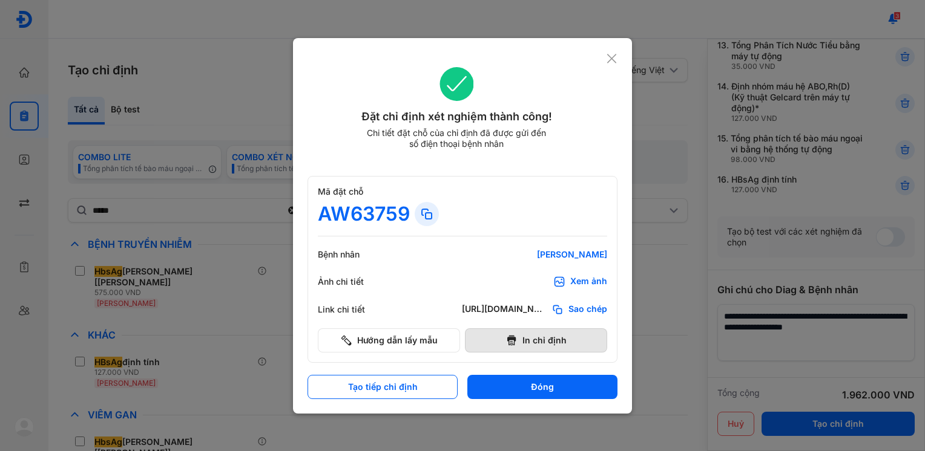
click at [554, 339] on button "In chỉ định" at bounding box center [536, 341] width 142 height 24
click at [606, 57] on icon at bounding box center [611, 59] width 11 height 12
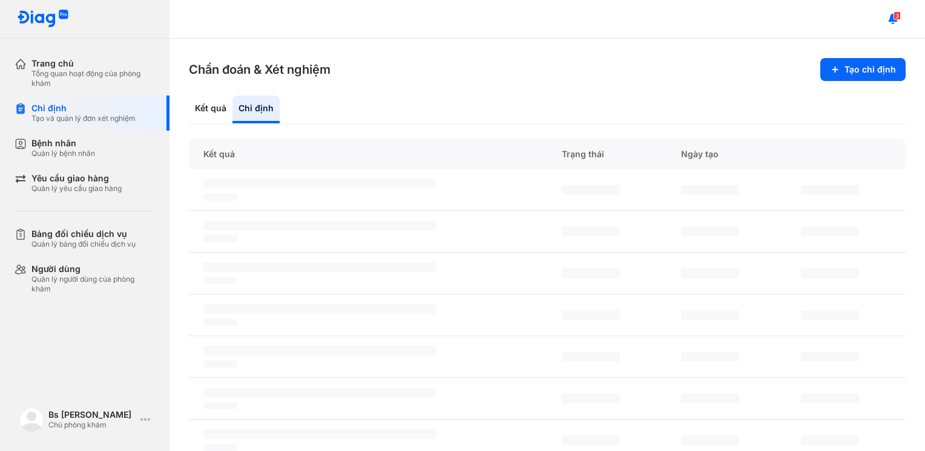
click at [313, 33] on div "3" at bounding box center [546, 19] width 755 height 39
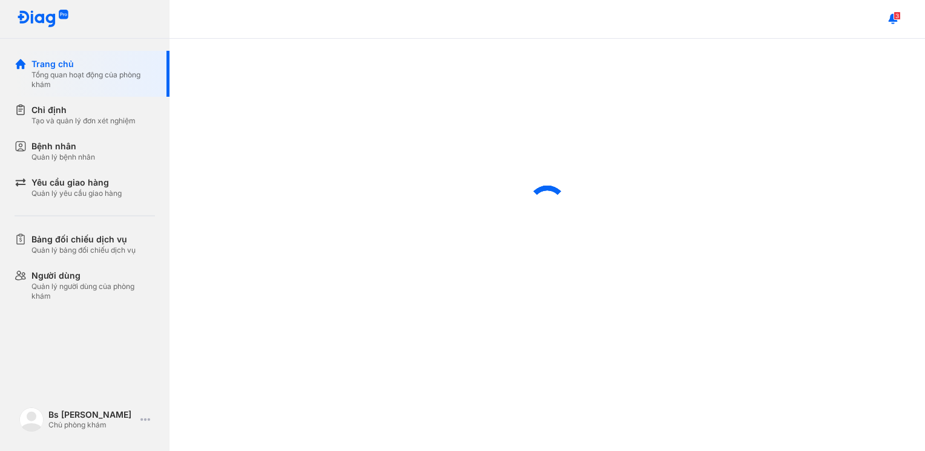
scroll to position [373, 0]
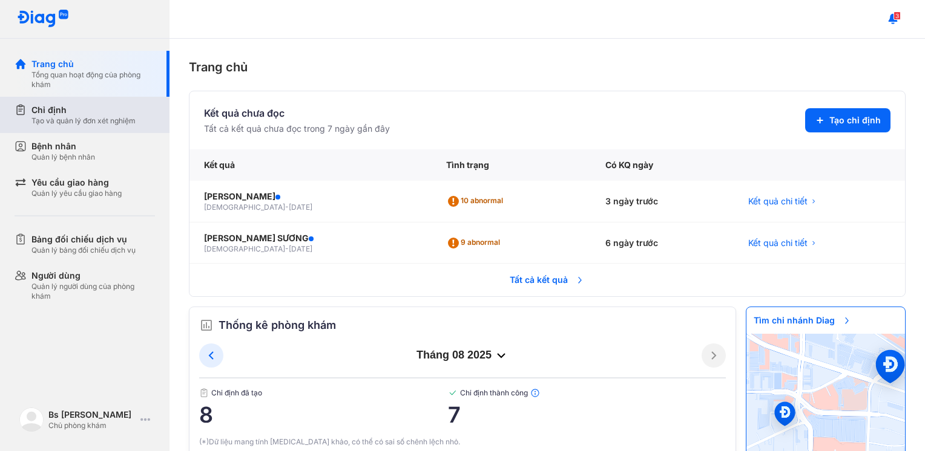
click at [69, 120] on div "Tạo và quản lý đơn xét nghiệm" at bounding box center [83, 121] width 104 height 10
type textarea "****"
click at [69, 120] on div "Tạo và quản lý đơn xét nghiệm" at bounding box center [83, 121] width 104 height 10
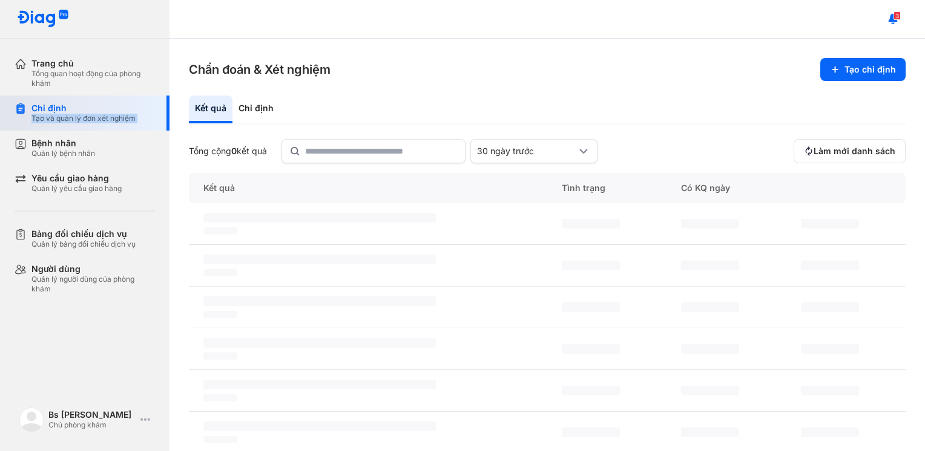
click at [69, 120] on div "Tạo và quản lý đơn xét nghiệm" at bounding box center [83, 119] width 104 height 10
click at [255, 109] on div "Chỉ định" at bounding box center [255, 110] width 47 height 28
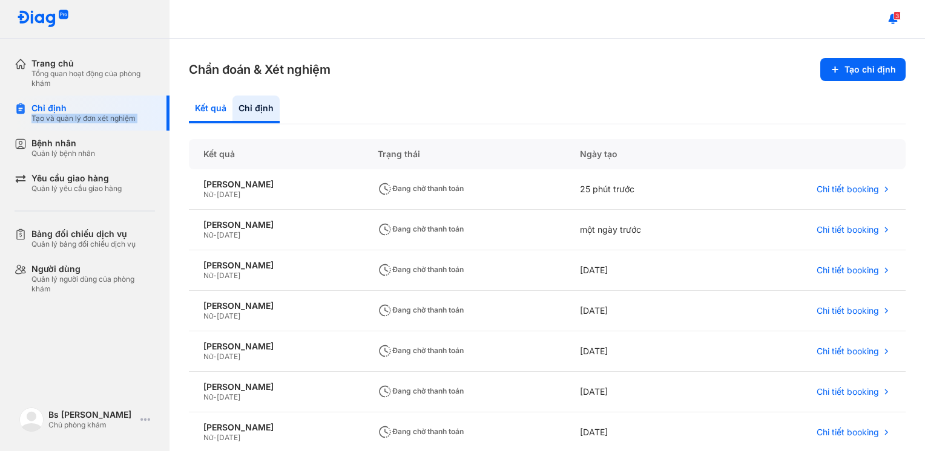
click at [212, 106] on div "Kết quả" at bounding box center [211, 110] width 44 height 28
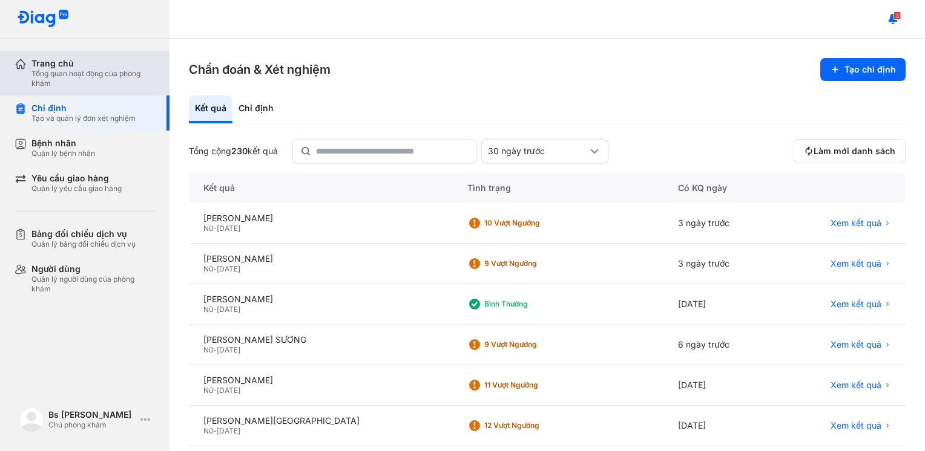
click at [106, 88] on div "Trang chủ Tổng quan hoạt động của phòng khám" at bounding box center [92, 73] width 155 height 45
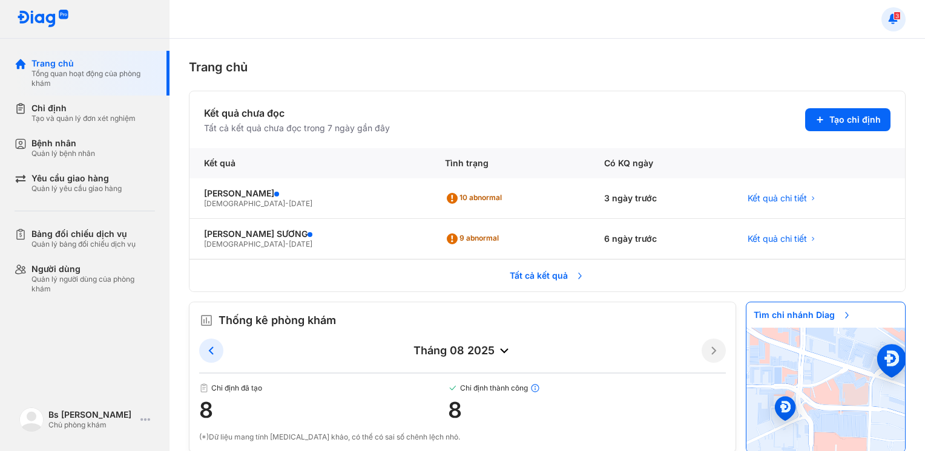
click at [887, 21] on icon at bounding box center [892, 19] width 13 height 13
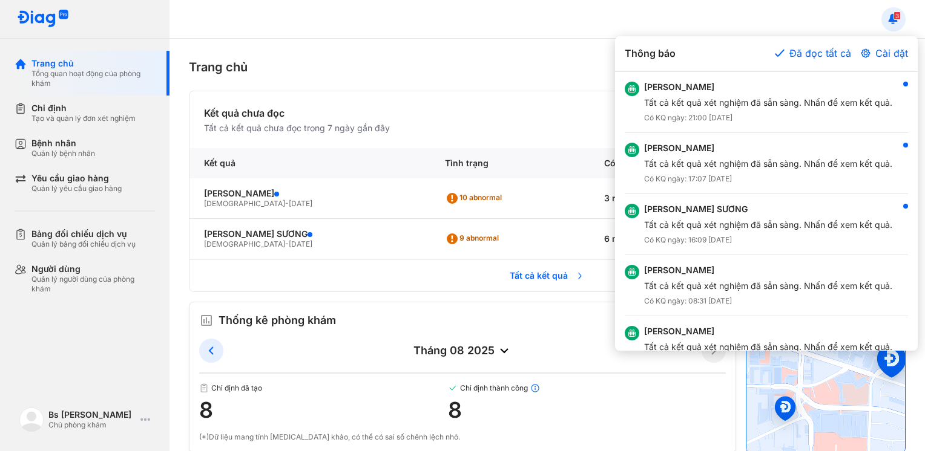
click at [348, 8] on div at bounding box center [462, 225] width 925 height 451
